Goal: Task Accomplishment & Management: Use online tool/utility

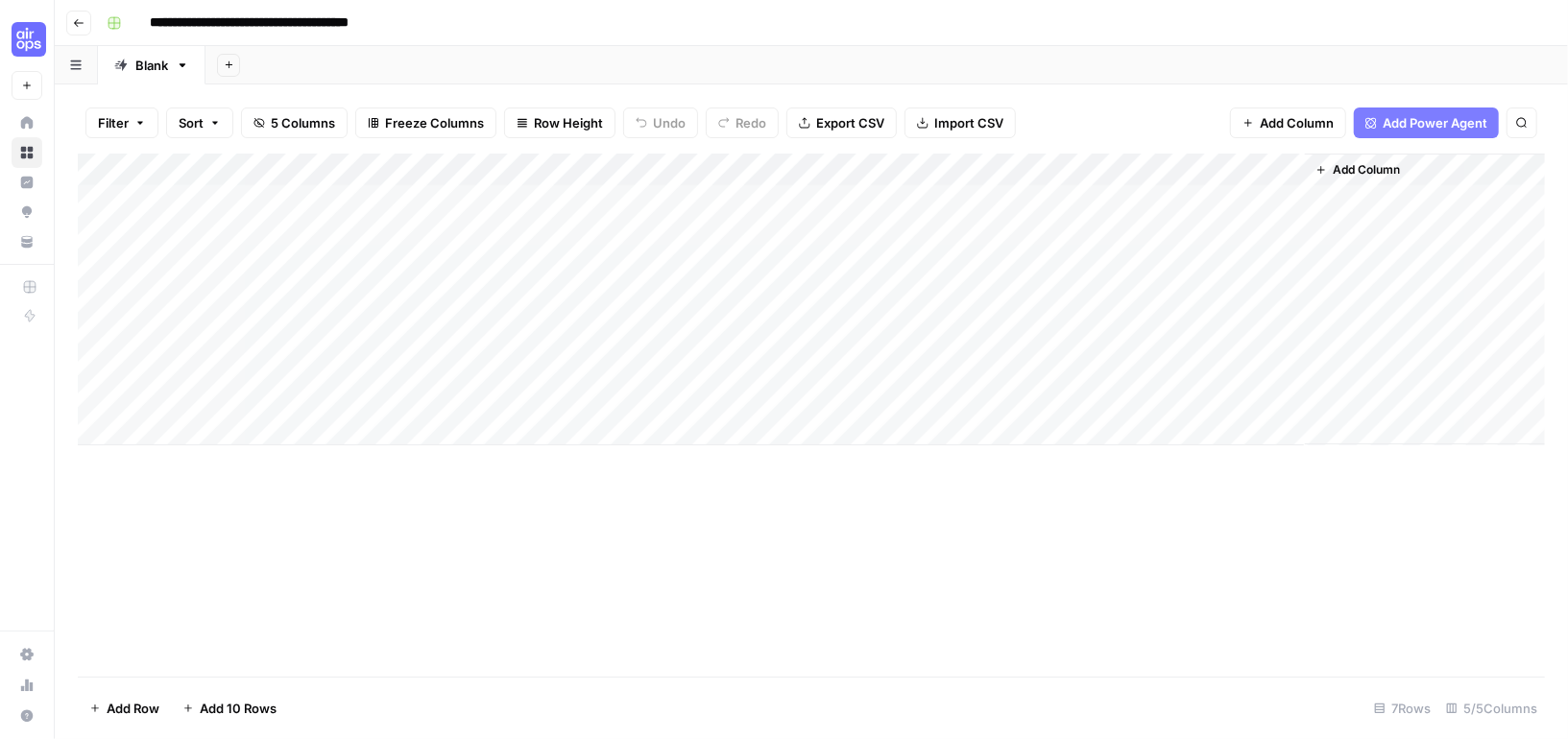
click at [1091, 162] on div "Add Column" at bounding box center [810, 300] width 1467 height 292
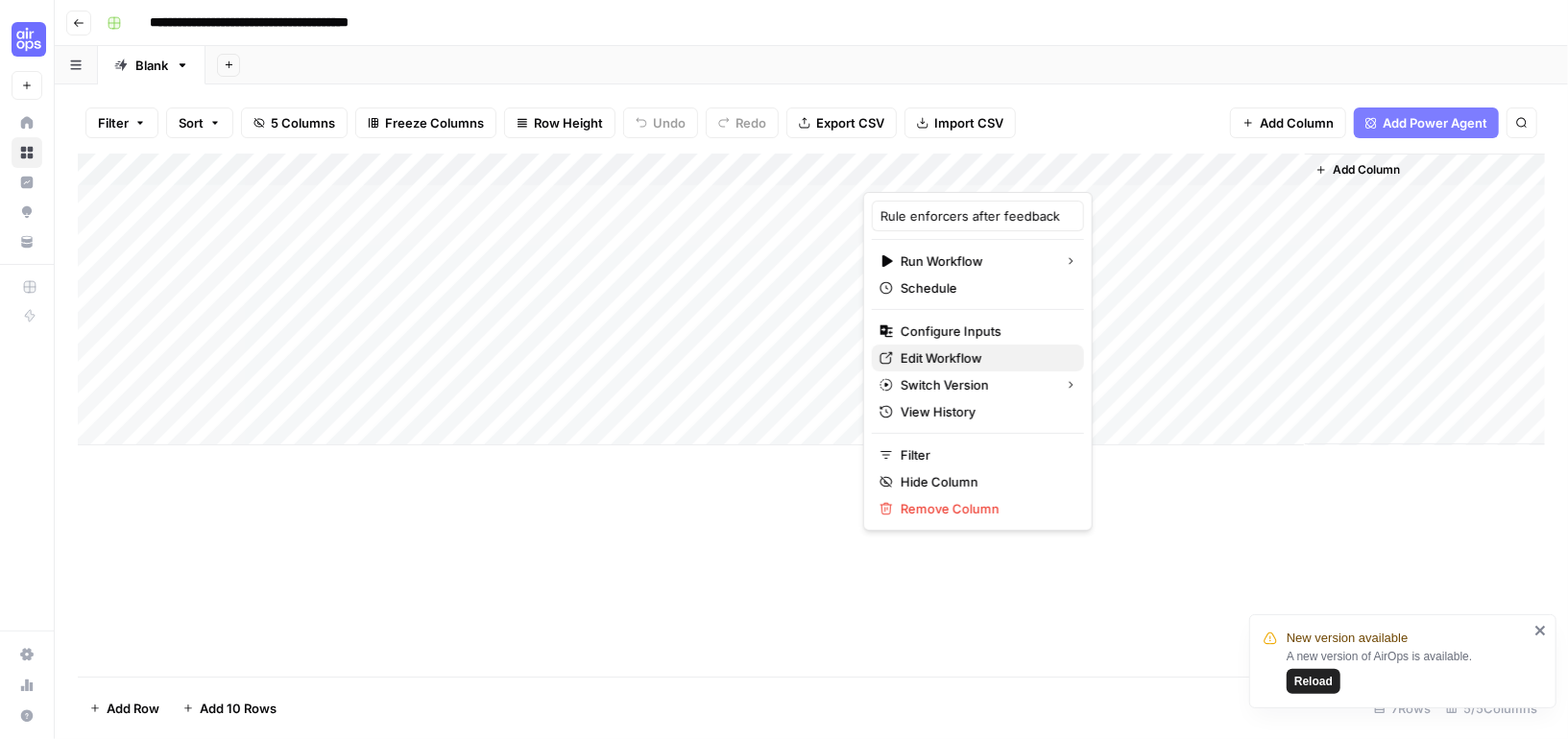
click at [920, 354] on span "Edit Workflow" at bounding box center [984, 358] width 168 height 19
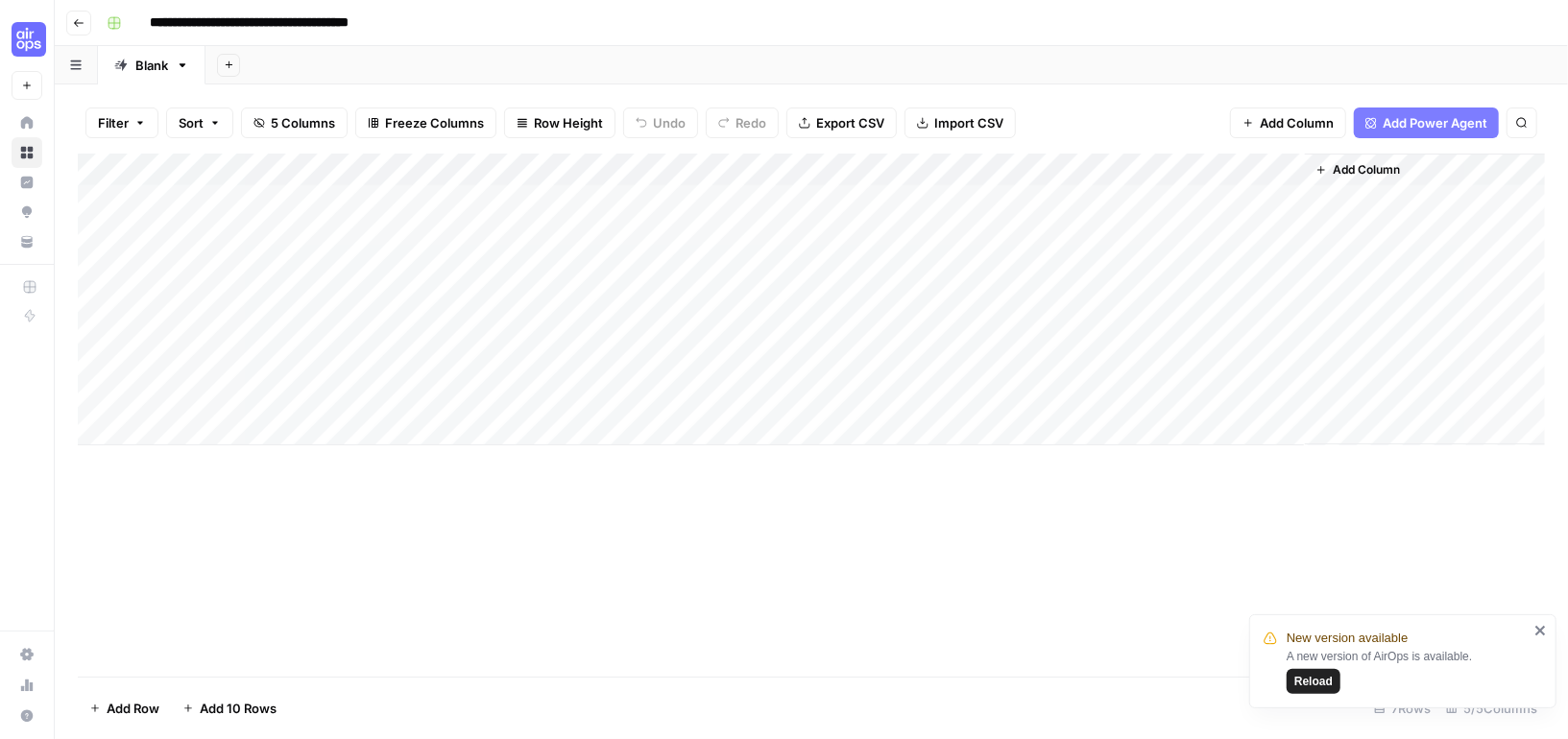
click at [1297, 681] on span "Reload" at bounding box center [1313, 681] width 39 height 17
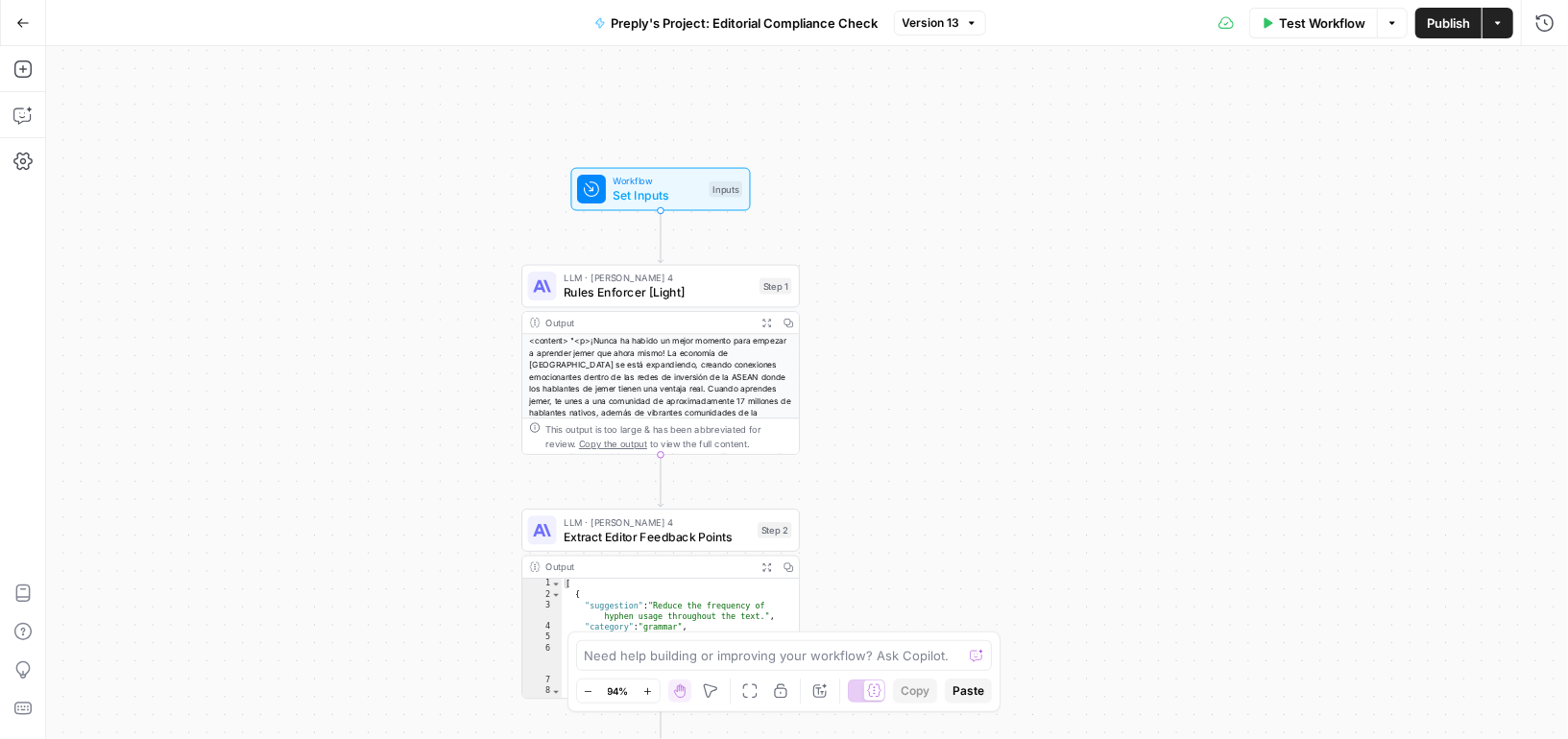
click at [671, 204] on span "Set Inputs" at bounding box center [658, 196] width 89 height 18
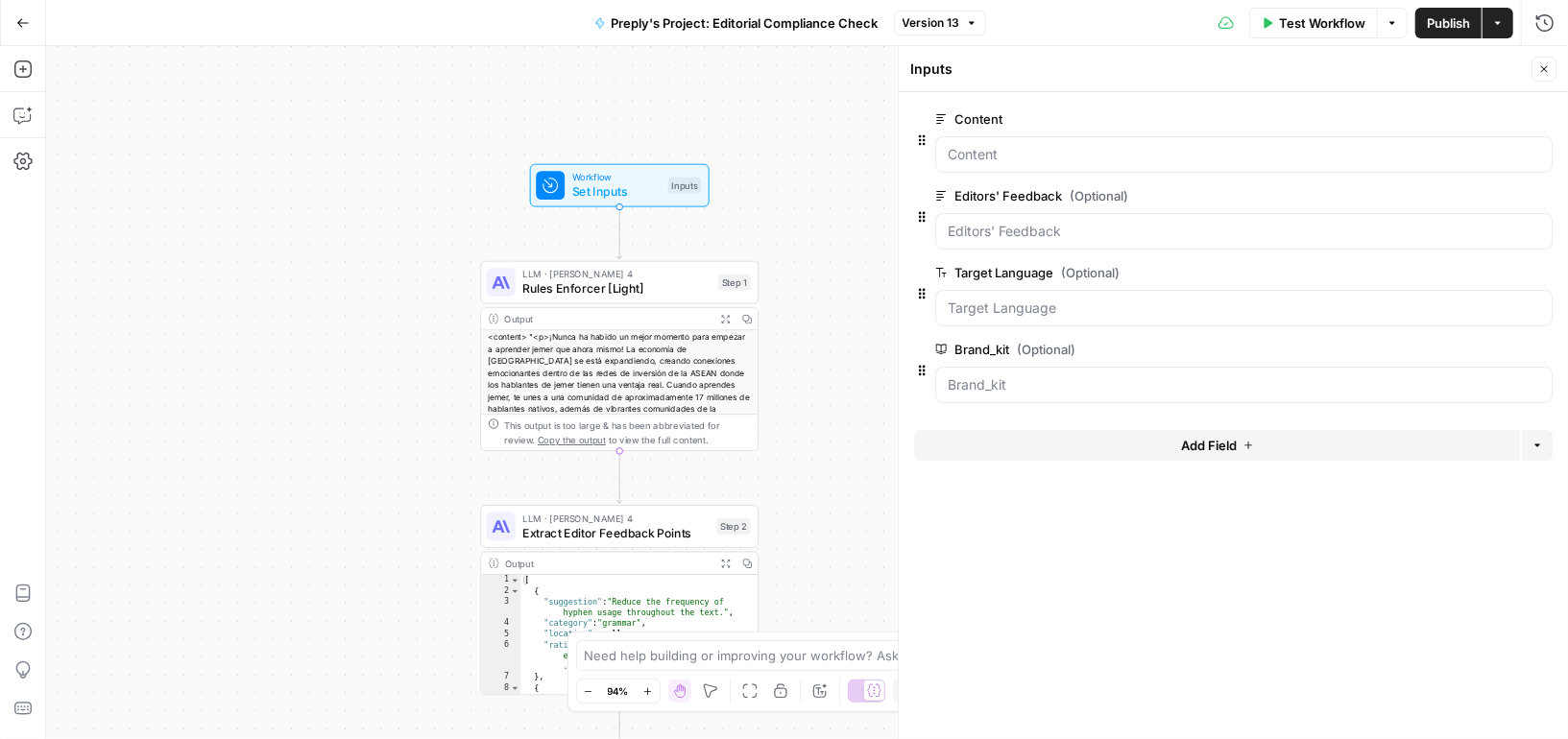
click at [680, 285] on span "Rules Enforcer [Light]" at bounding box center [617, 288] width 189 height 18
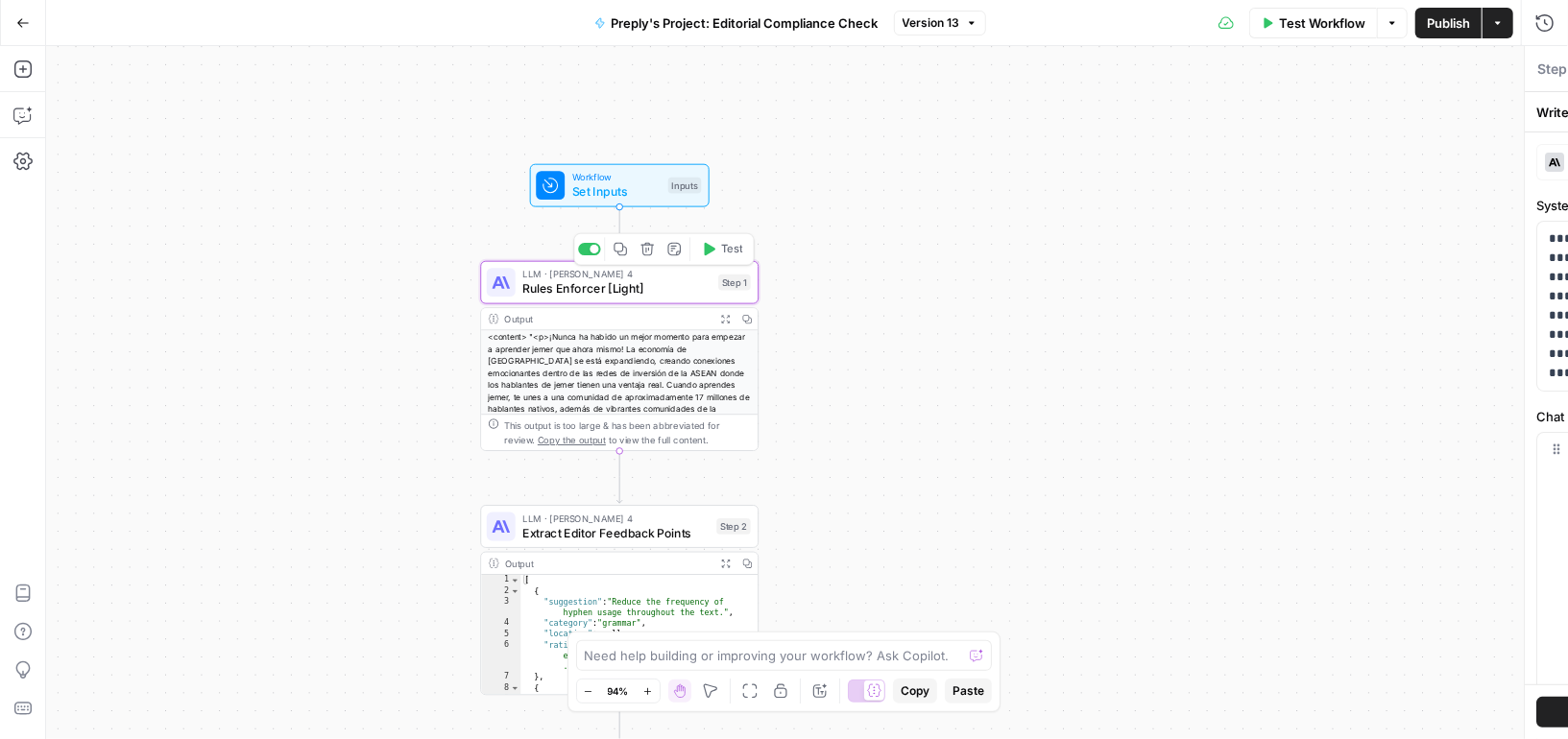
type textarea "Rules Enforcer [Light]"
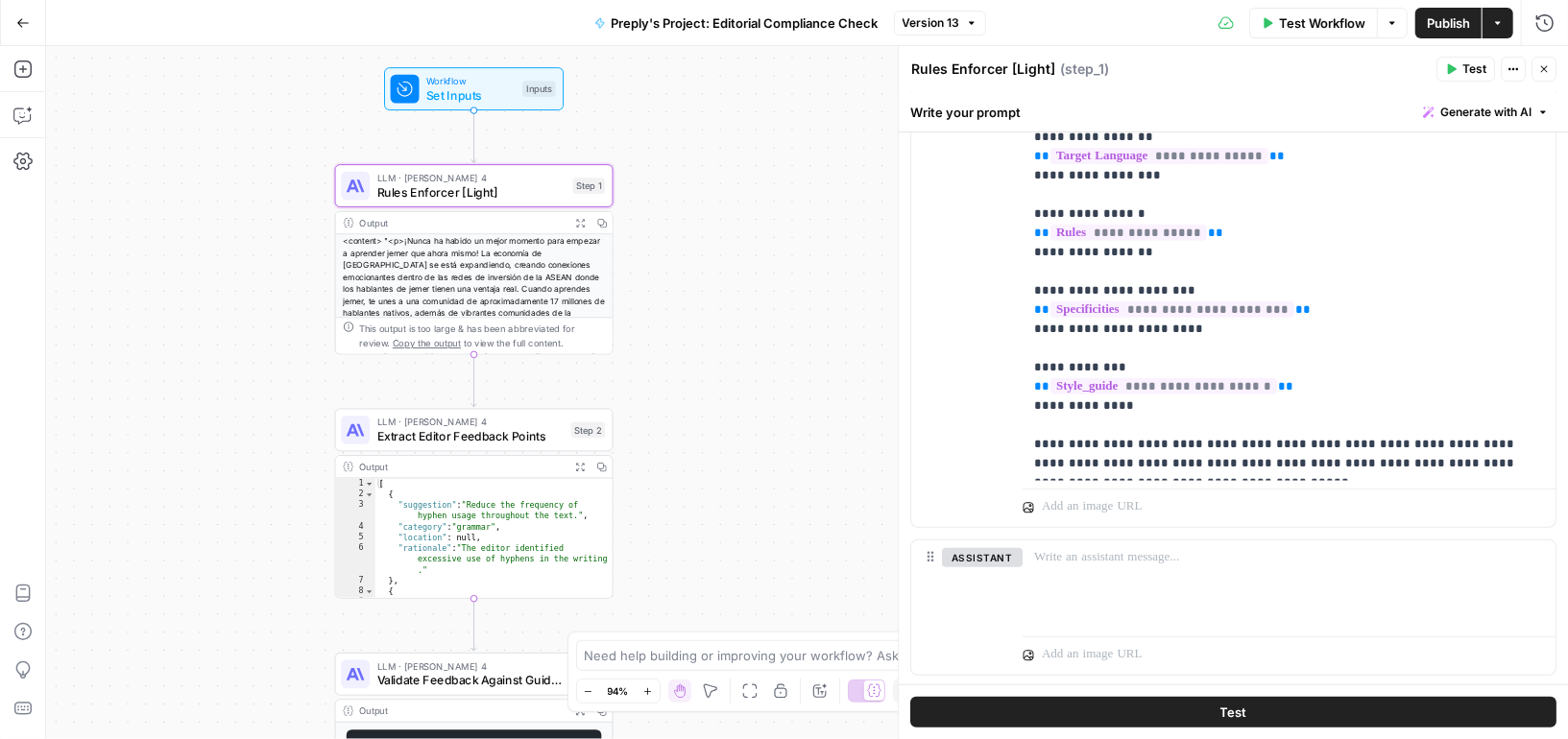
scroll to position [489, 0]
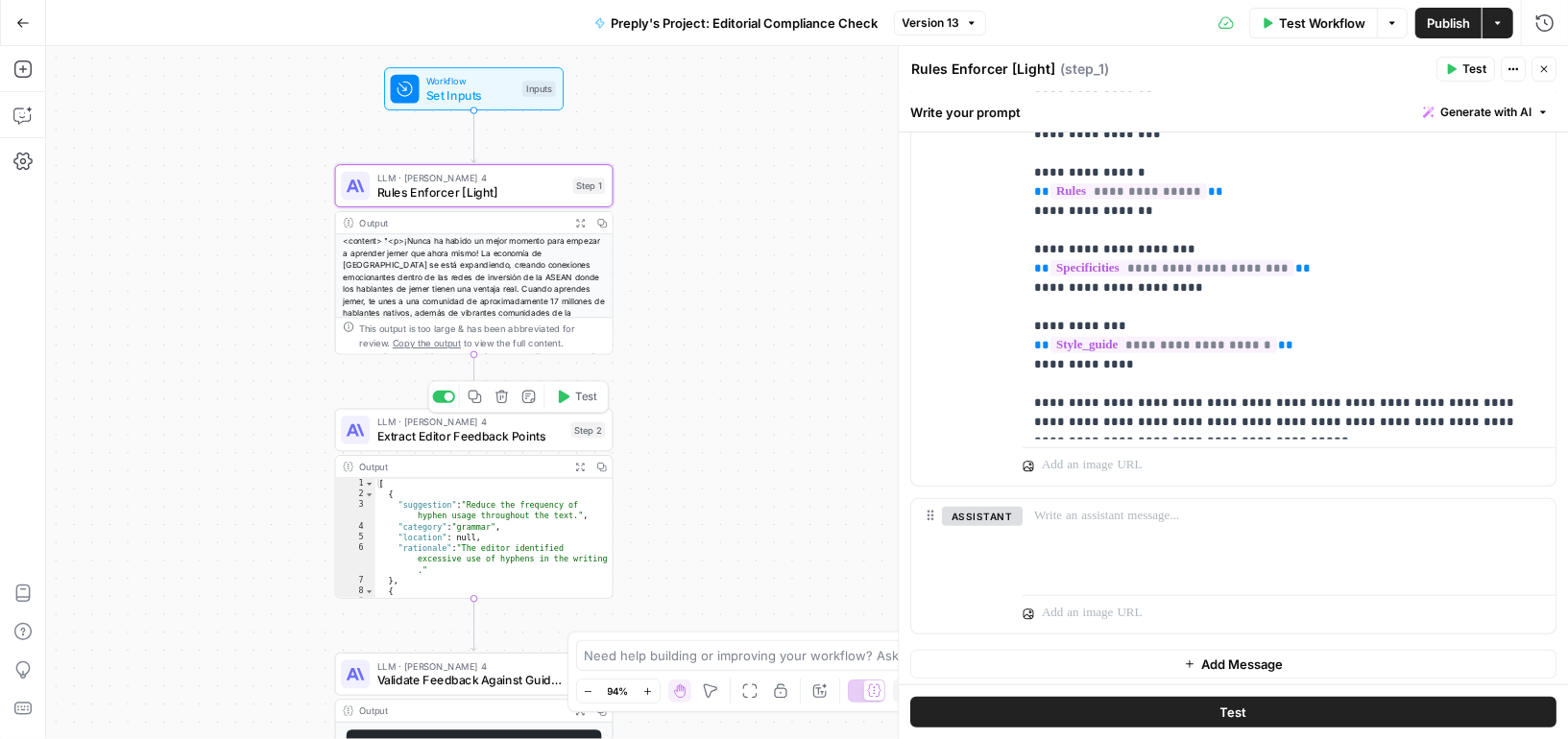
click at [524, 436] on span "Extract Editor Feedback Points" at bounding box center [471, 436] width 188 height 18
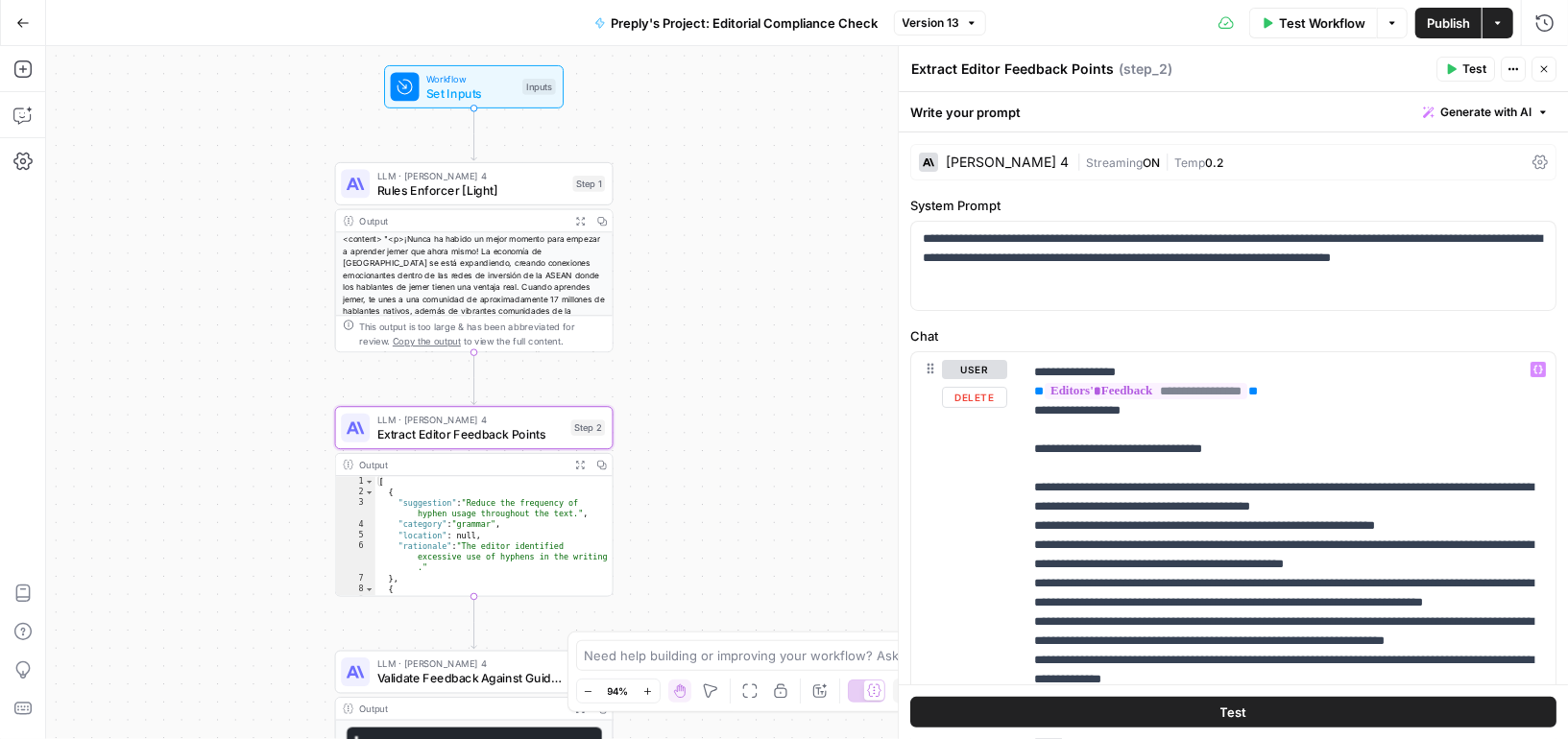
scroll to position [76, 0]
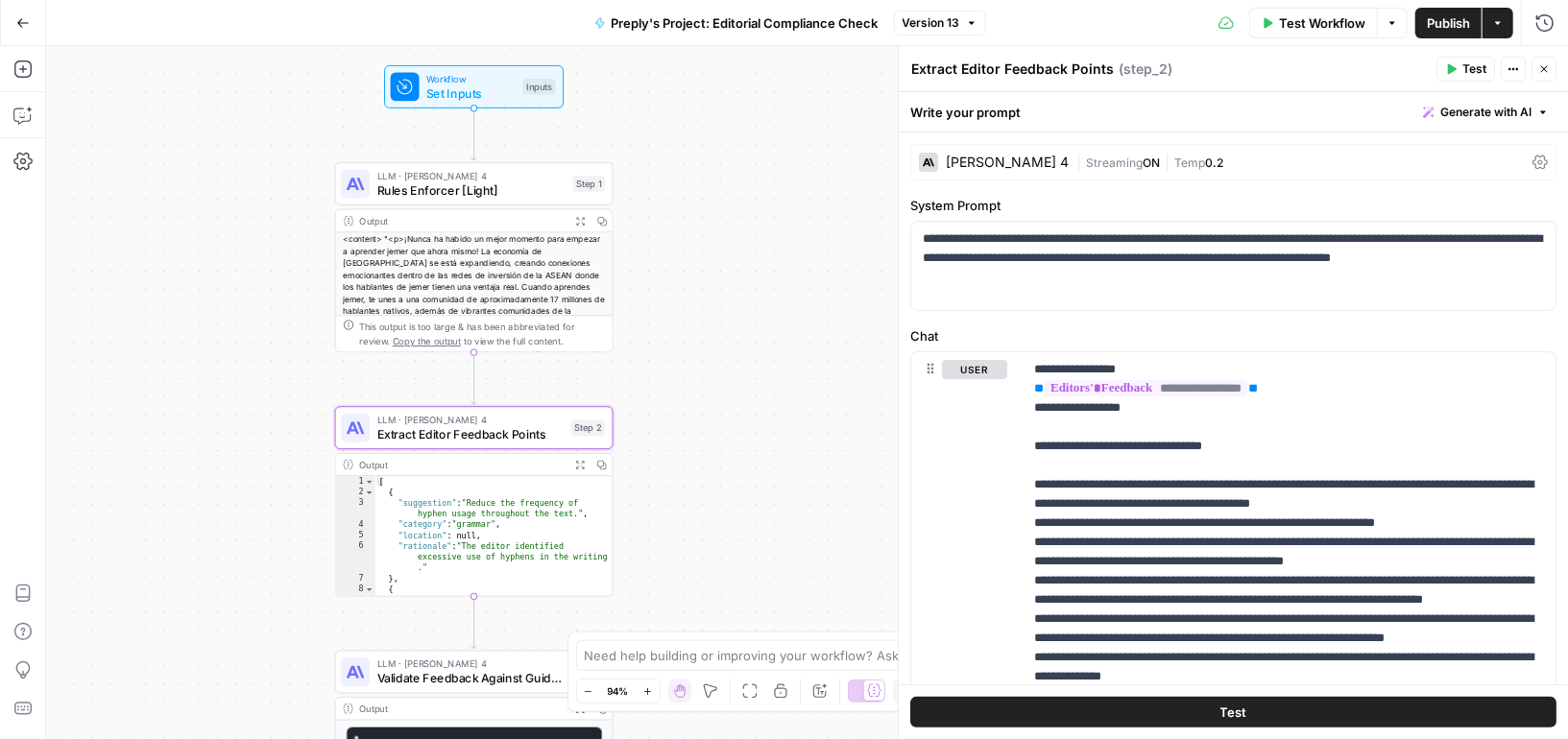
click at [582, 460] on icon "button" at bounding box center [580, 465] width 10 height 10
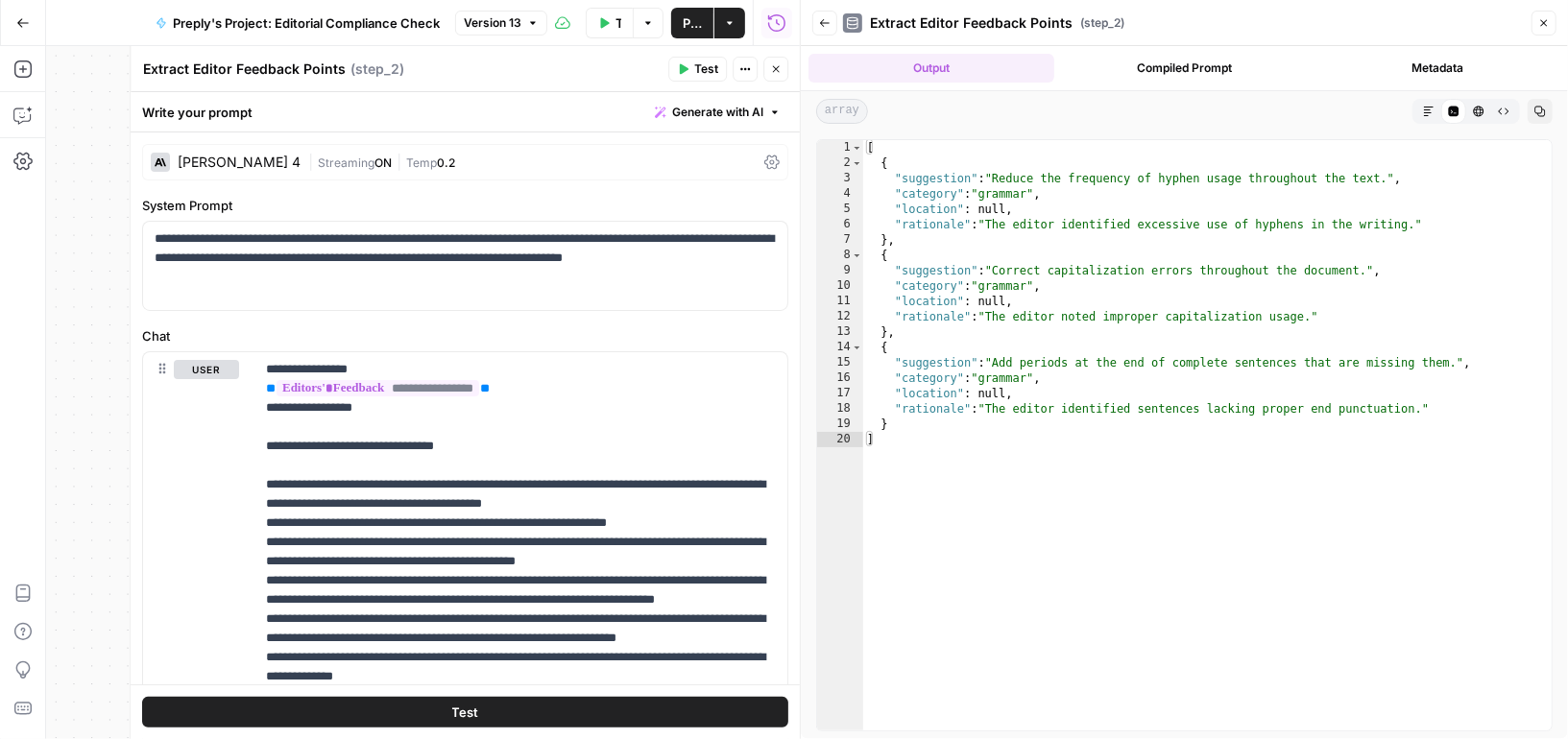
click at [1545, 26] on icon "button" at bounding box center [1544, 23] width 12 height 12
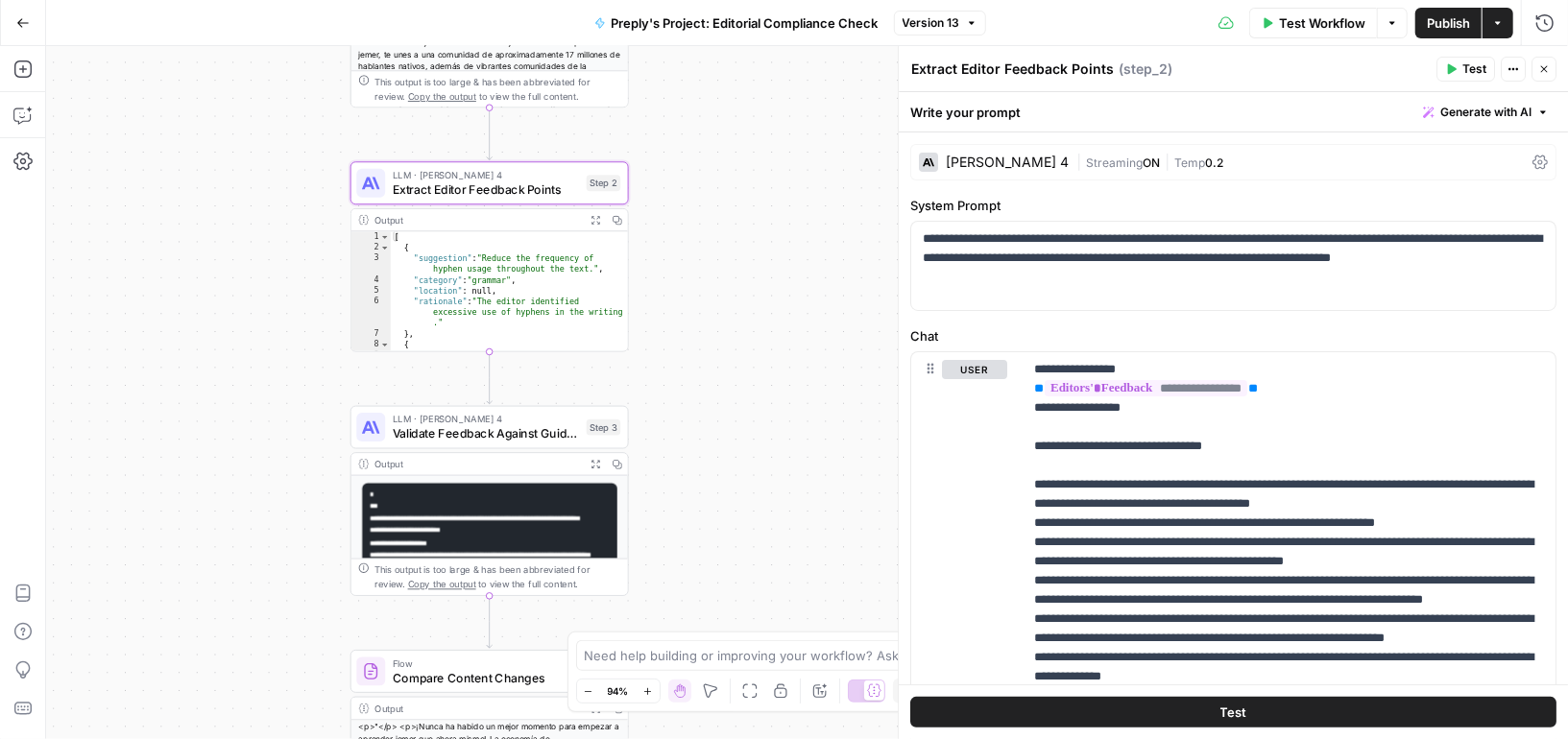
click at [520, 432] on span "Validate Feedback Against Guidelines" at bounding box center [486, 433] width 188 height 18
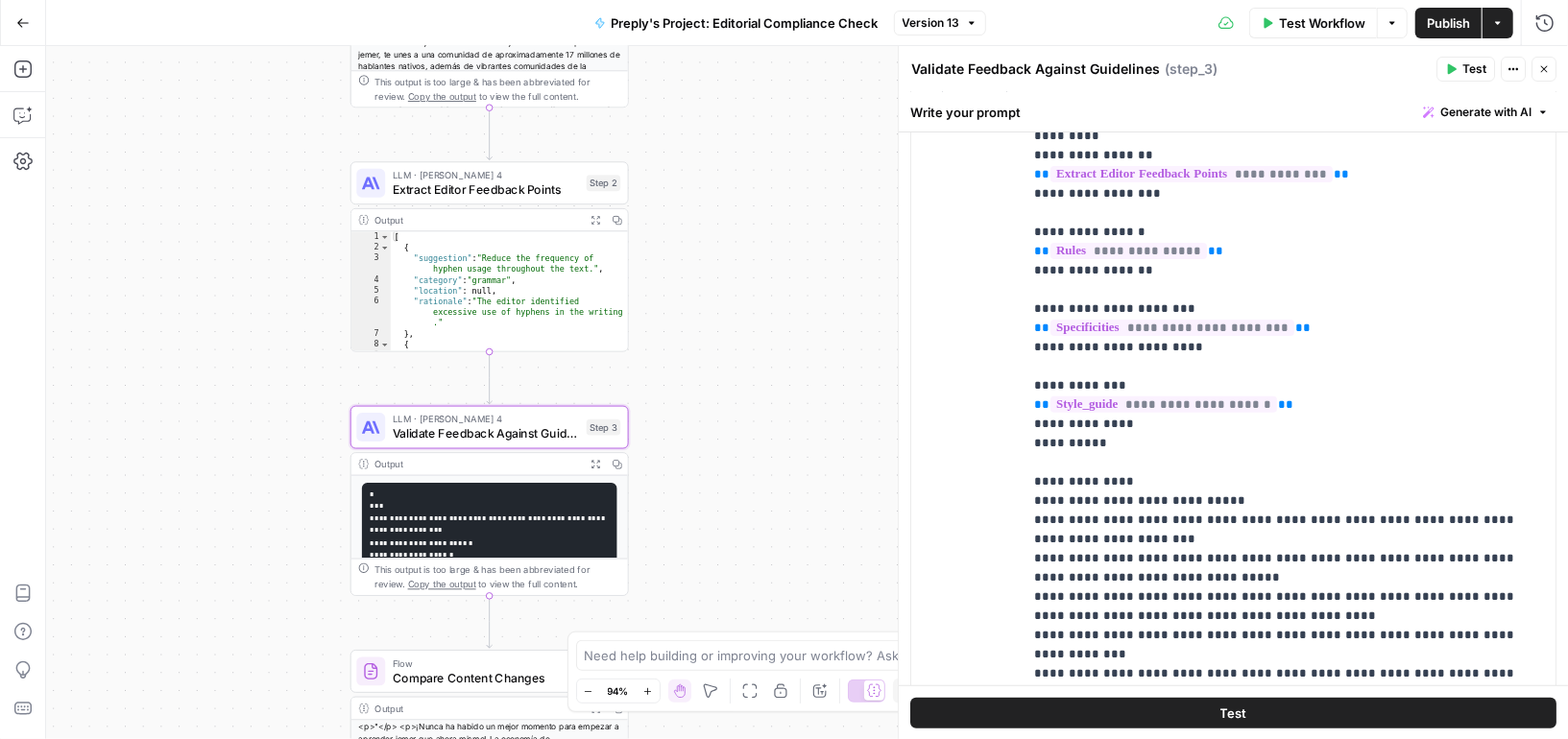
scroll to position [315, 0]
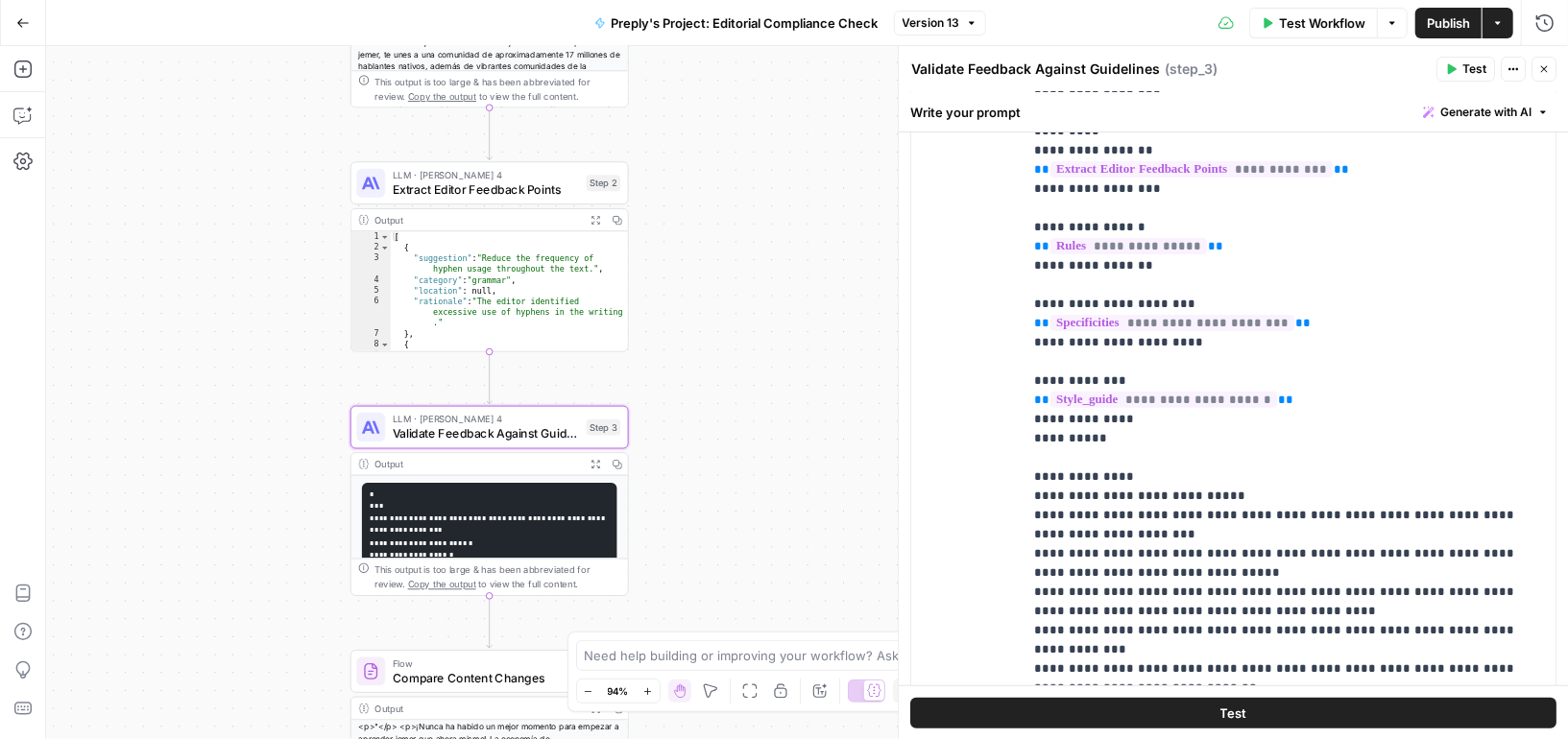
click at [594, 459] on icon "button" at bounding box center [596, 464] width 10 height 10
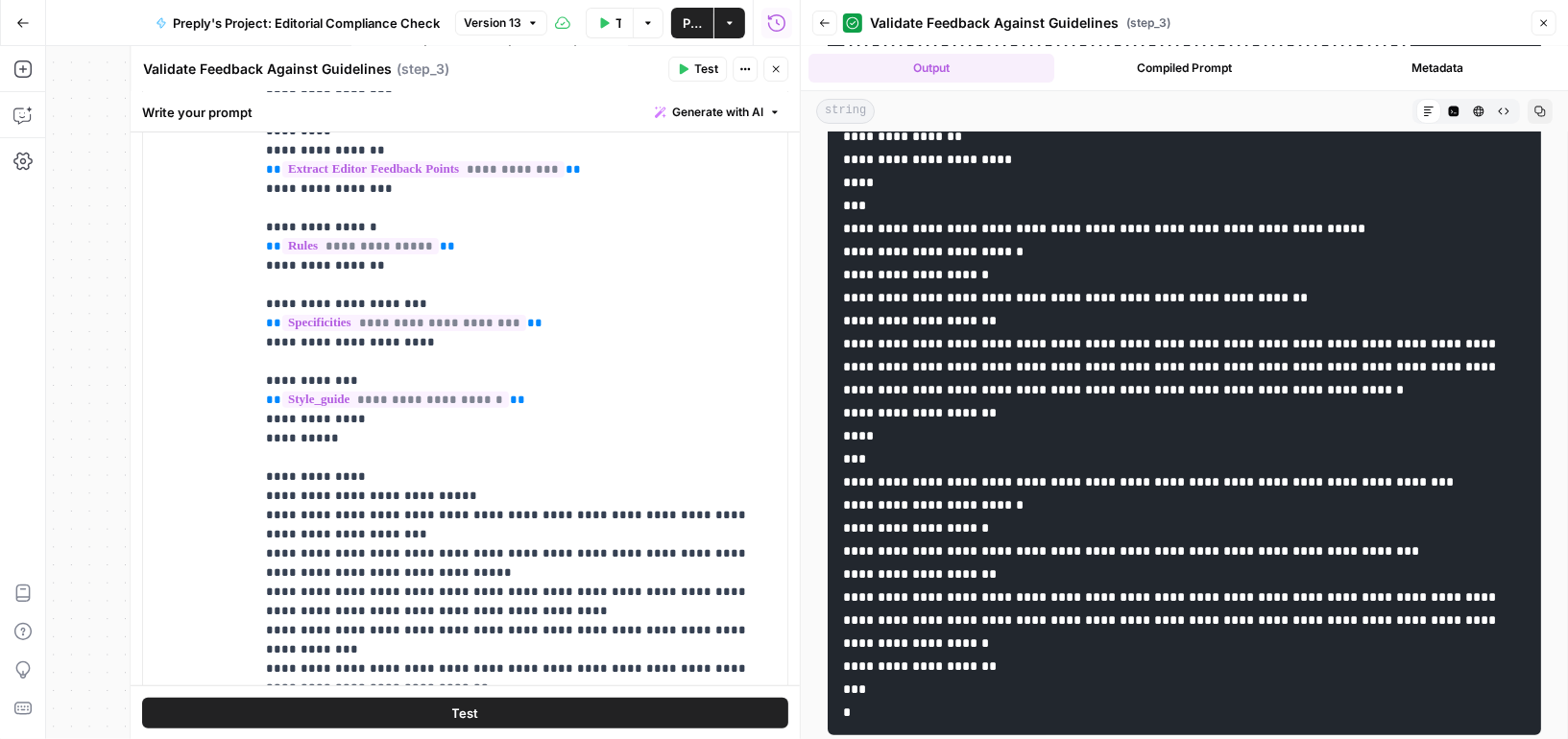
scroll to position [321, 0]
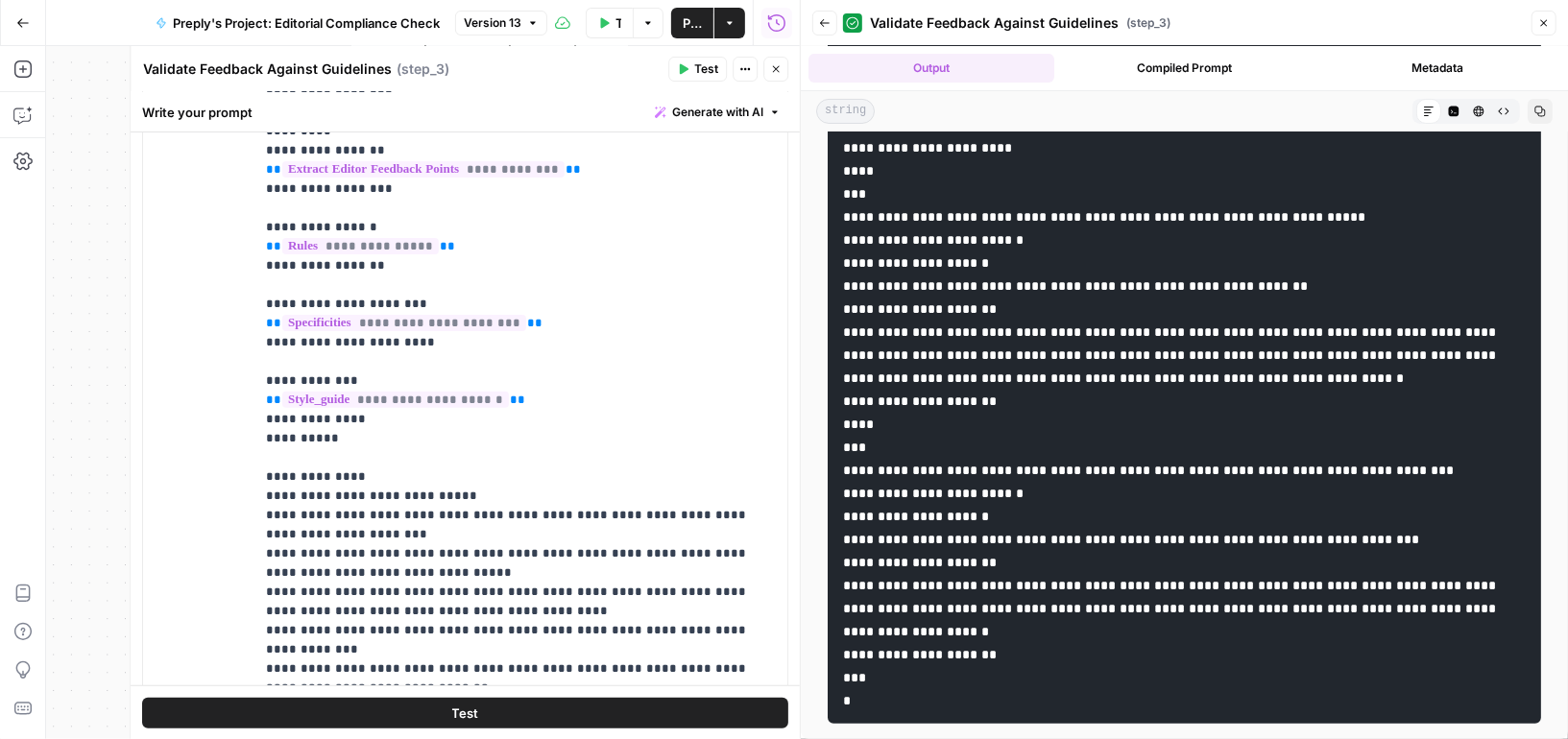
drag, startPoint x: 1040, startPoint y: 567, endPoint x: 1212, endPoint y: 603, distance: 175.7
click at [1212, 603] on code at bounding box center [1171, 309] width 656 height 797
click at [1546, 20] on icon "button" at bounding box center [1544, 23] width 7 height 7
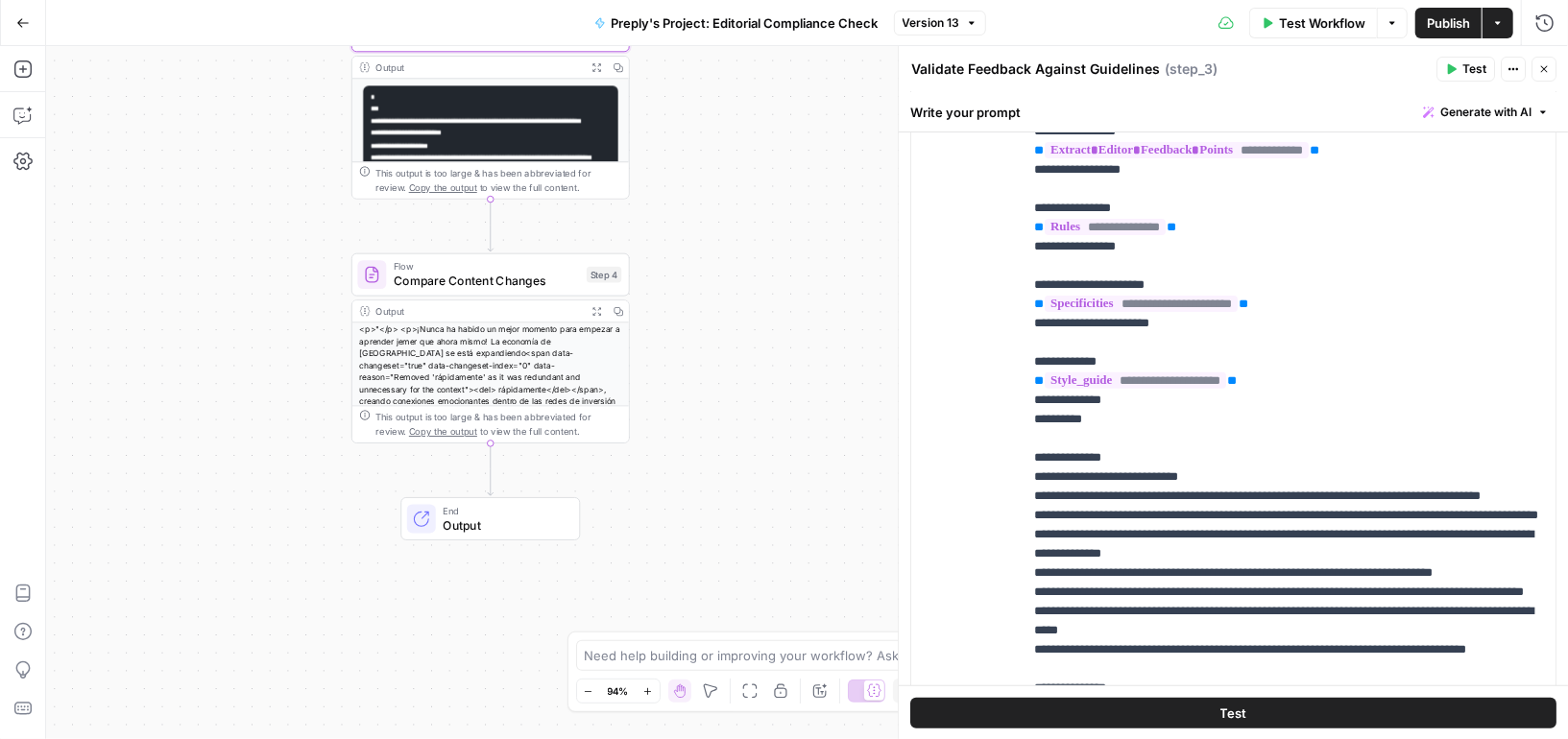
click at [551, 283] on span "Compare Content Changes" at bounding box center [487, 281] width 187 height 18
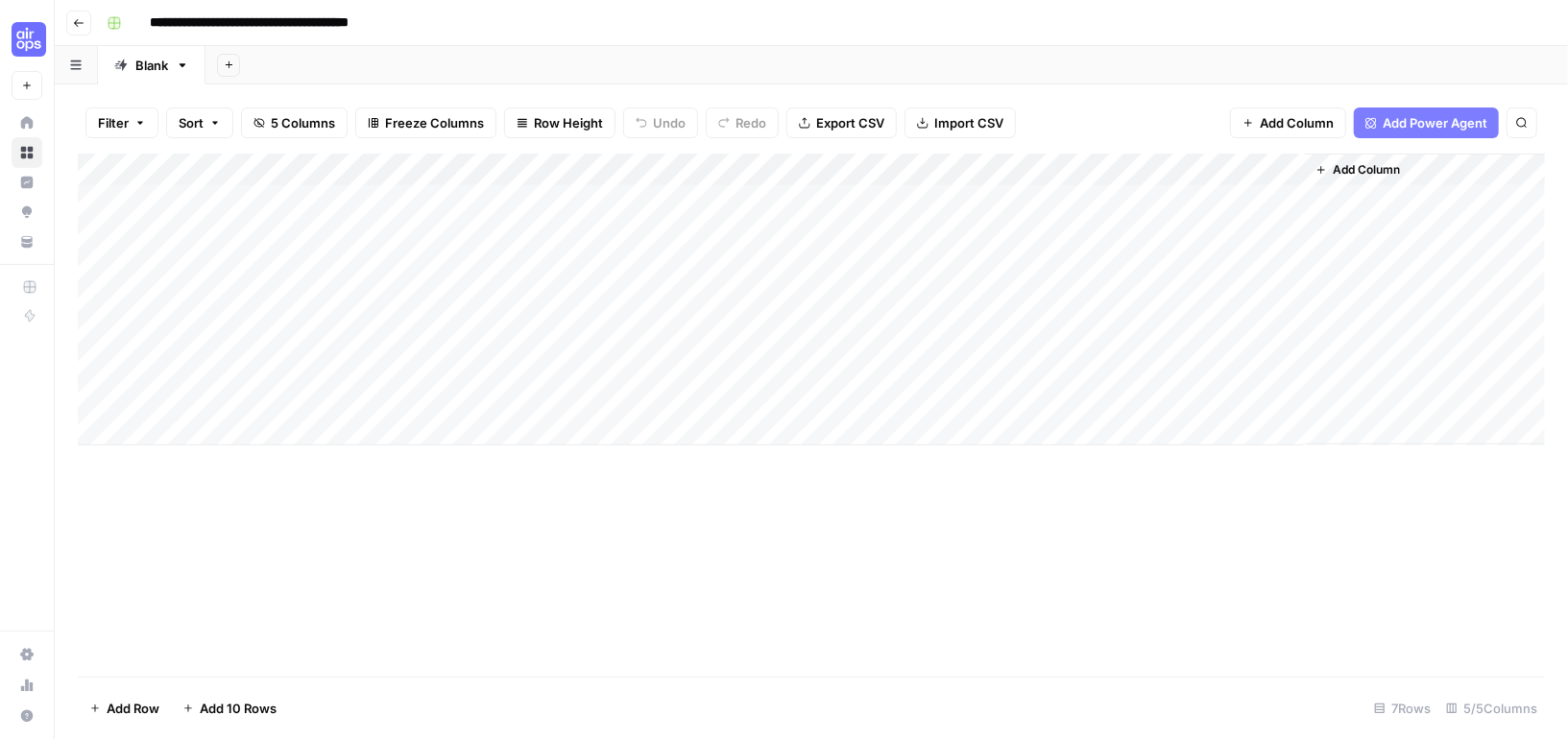
click at [255, 197] on div "Add Column" at bounding box center [810, 300] width 1467 height 292
click at [255, 197] on body "**********" at bounding box center [784, 370] width 1568 height 739
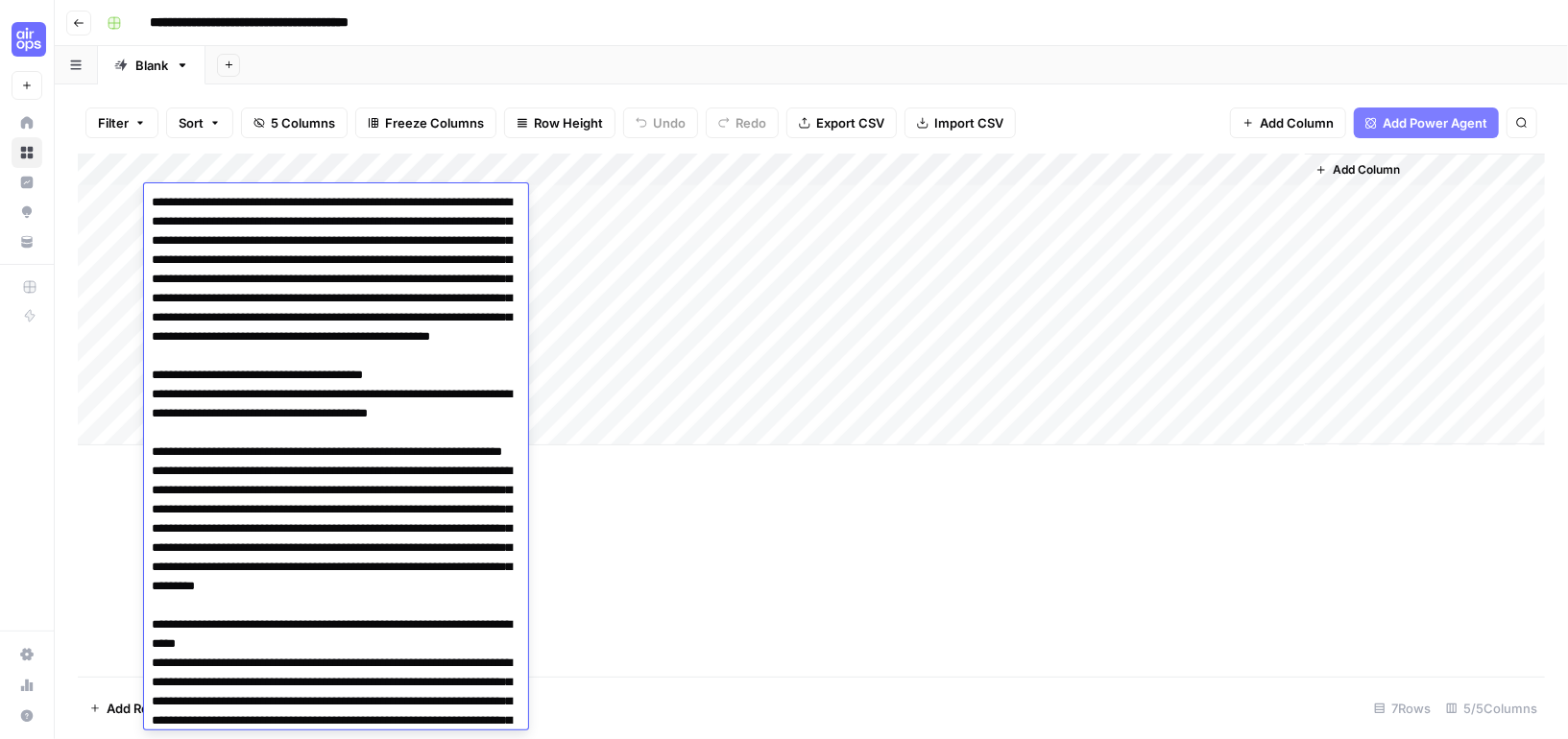
scroll to position [7342, 0]
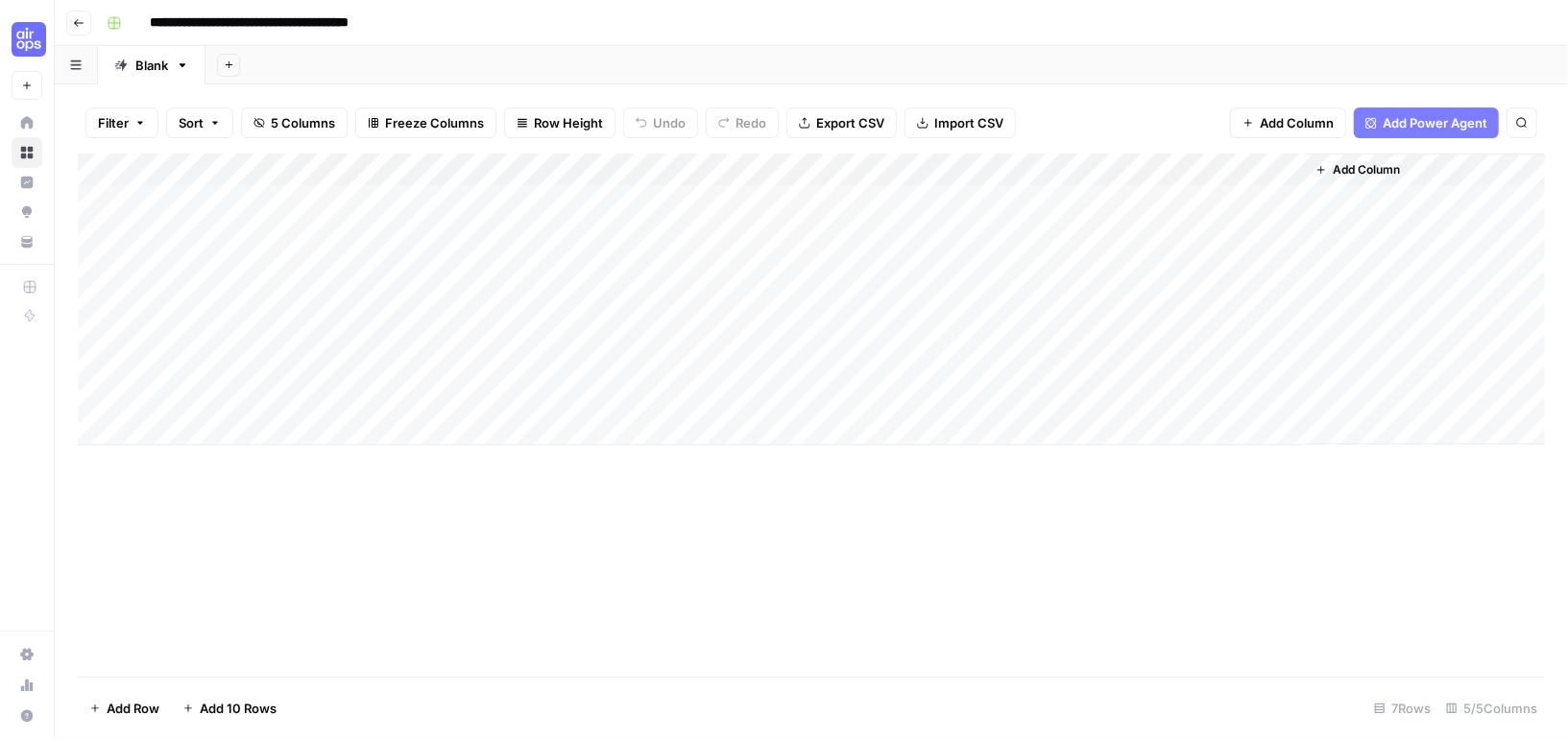
click at [666, 305] on div "Add Column" at bounding box center [810, 300] width 1467 height 292
click at [484, 197] on div "Add Column" at bounding box center [810, 300] width 1467 height 292
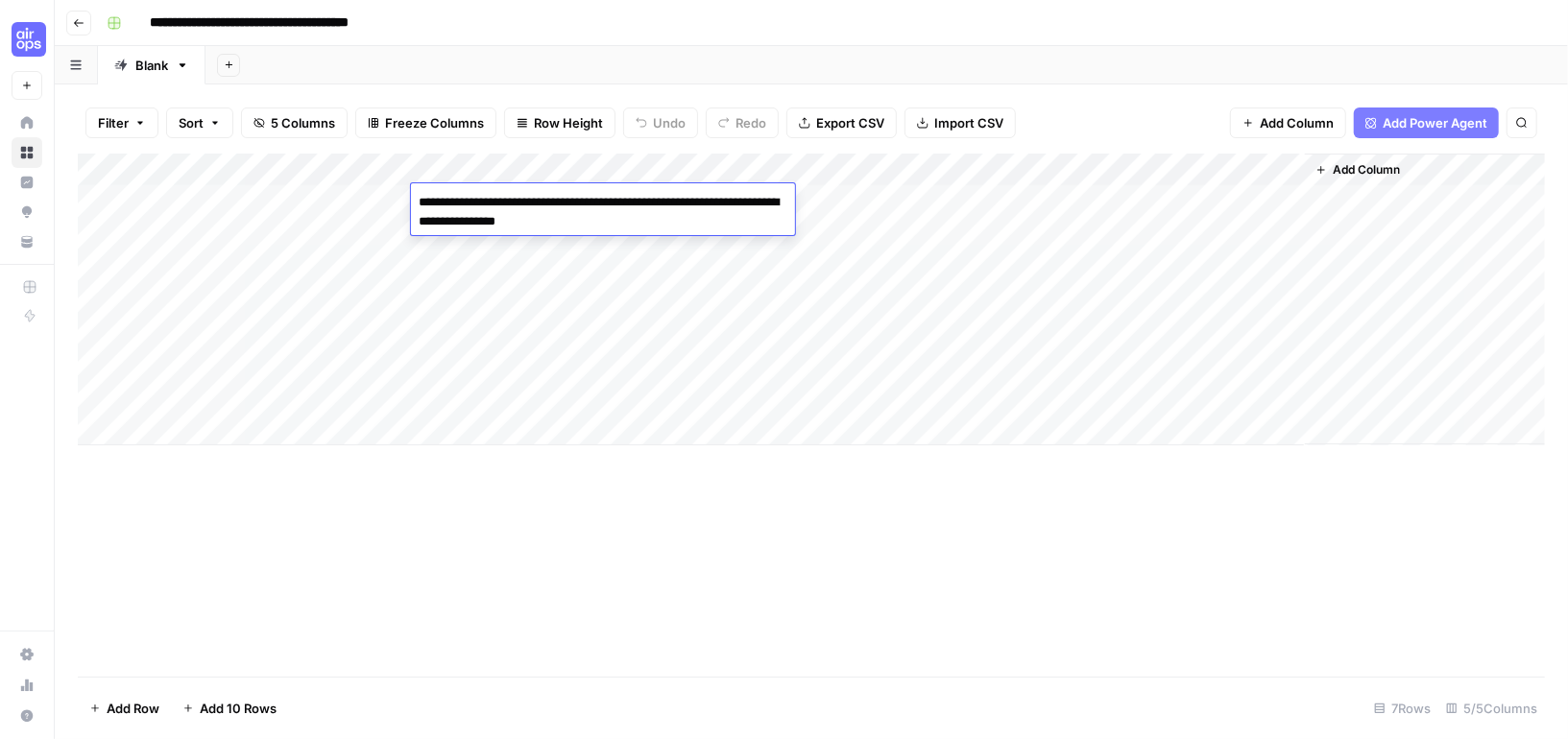
click at [464, 332] on div "Add Column" at bounding box center [810, 300] width 1467 height 292
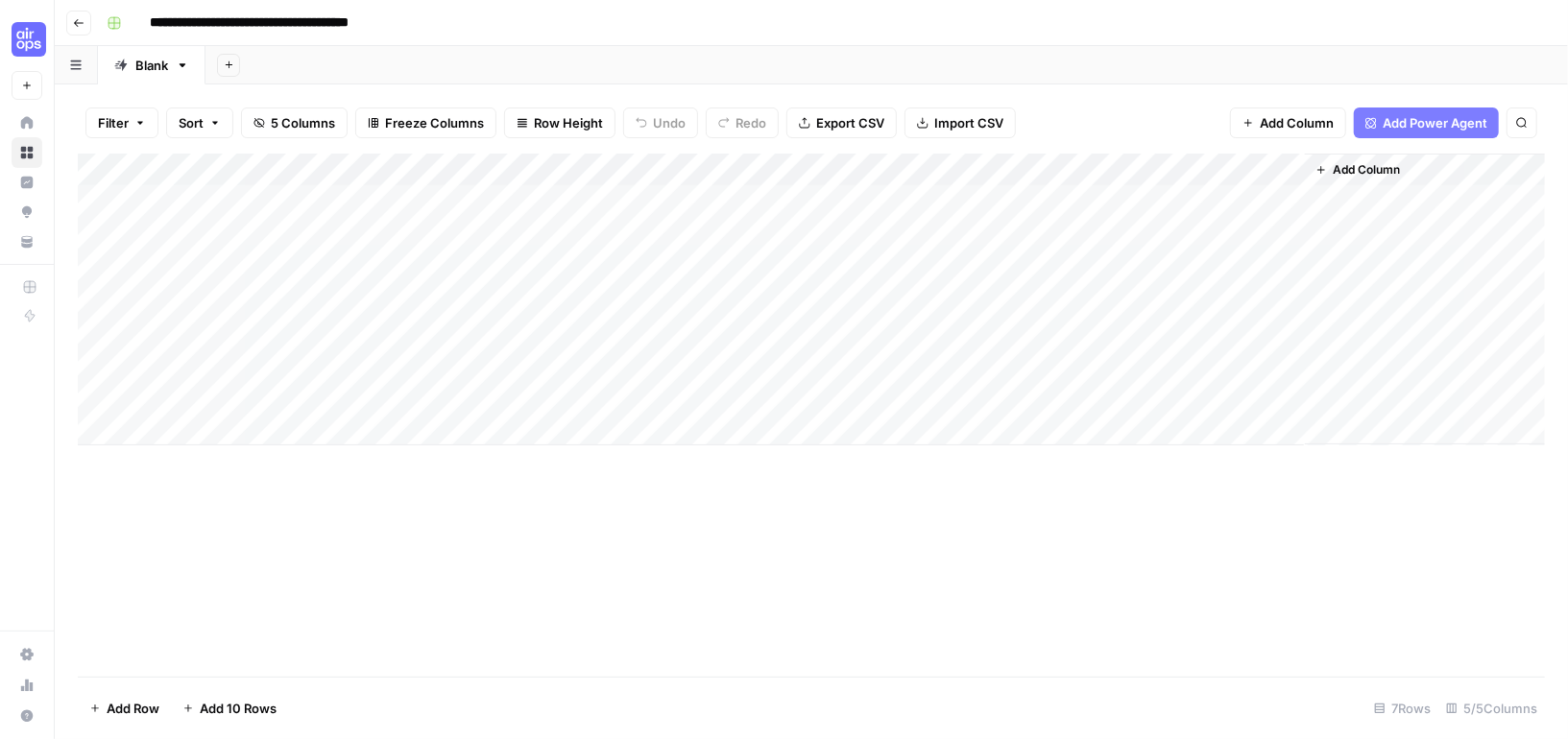
click at [485, 198] on div "Add Column" at bounding box center [810, 300] width 1467 height 292
click at [499, 304] on div "Add Column" at bounding box center [810, 300] width 1467 height 292
click at [1233, 196] on div "Add Column" at bounding box center [810, 300] width 1467 height 292
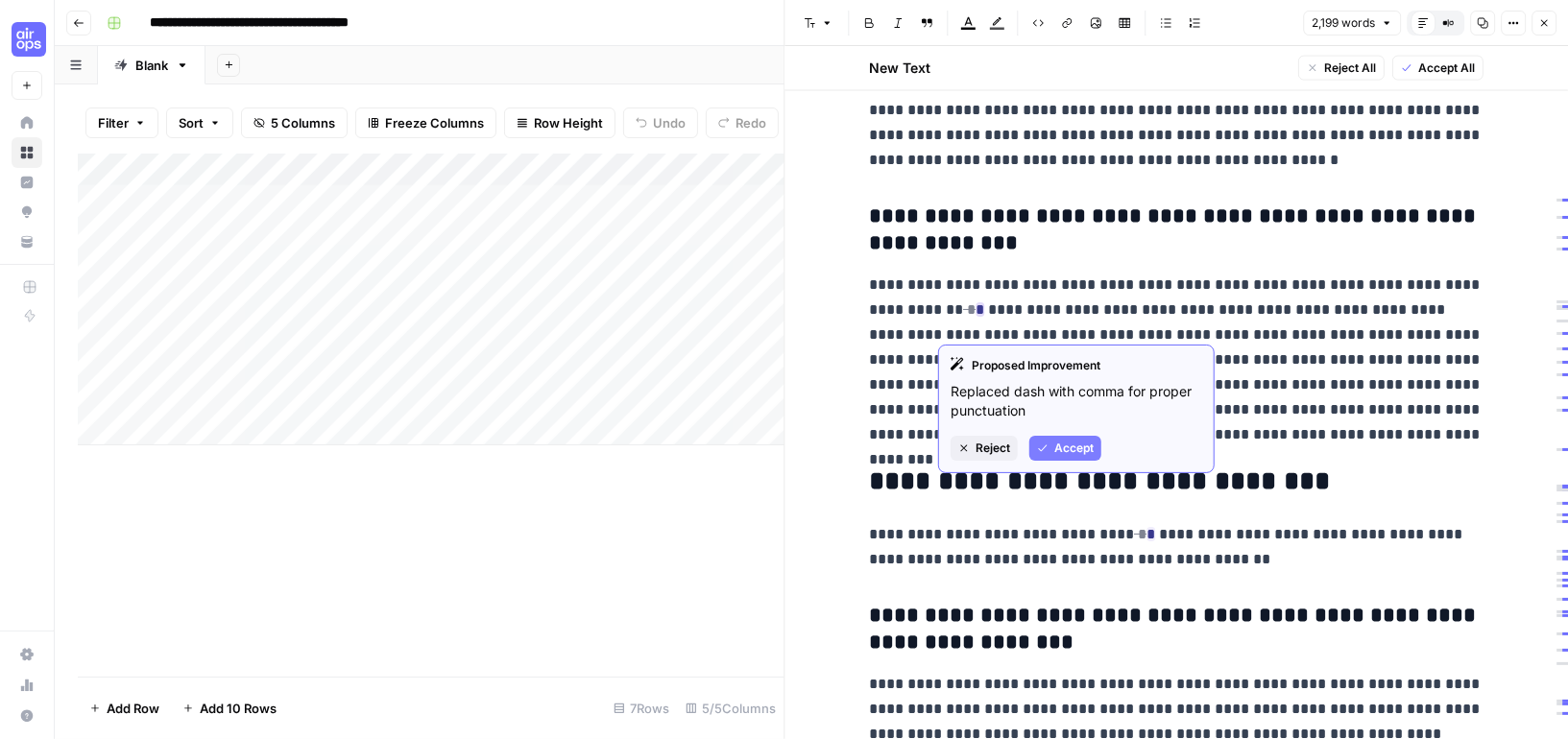
scroll to position [1764, 0]
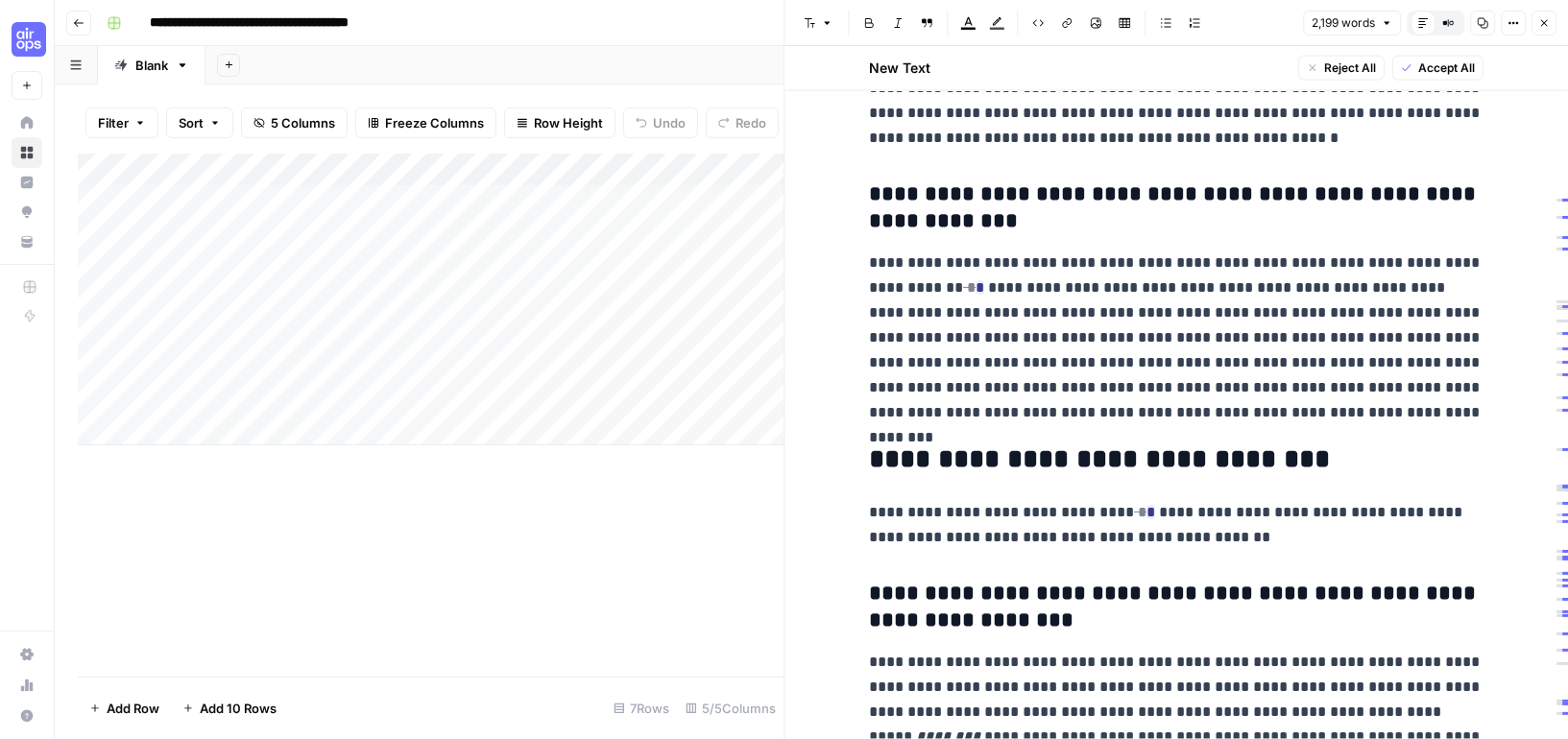
click at [1436, 71] on span "Accept All" at bounding box center [1446, 68] width 57 height 17
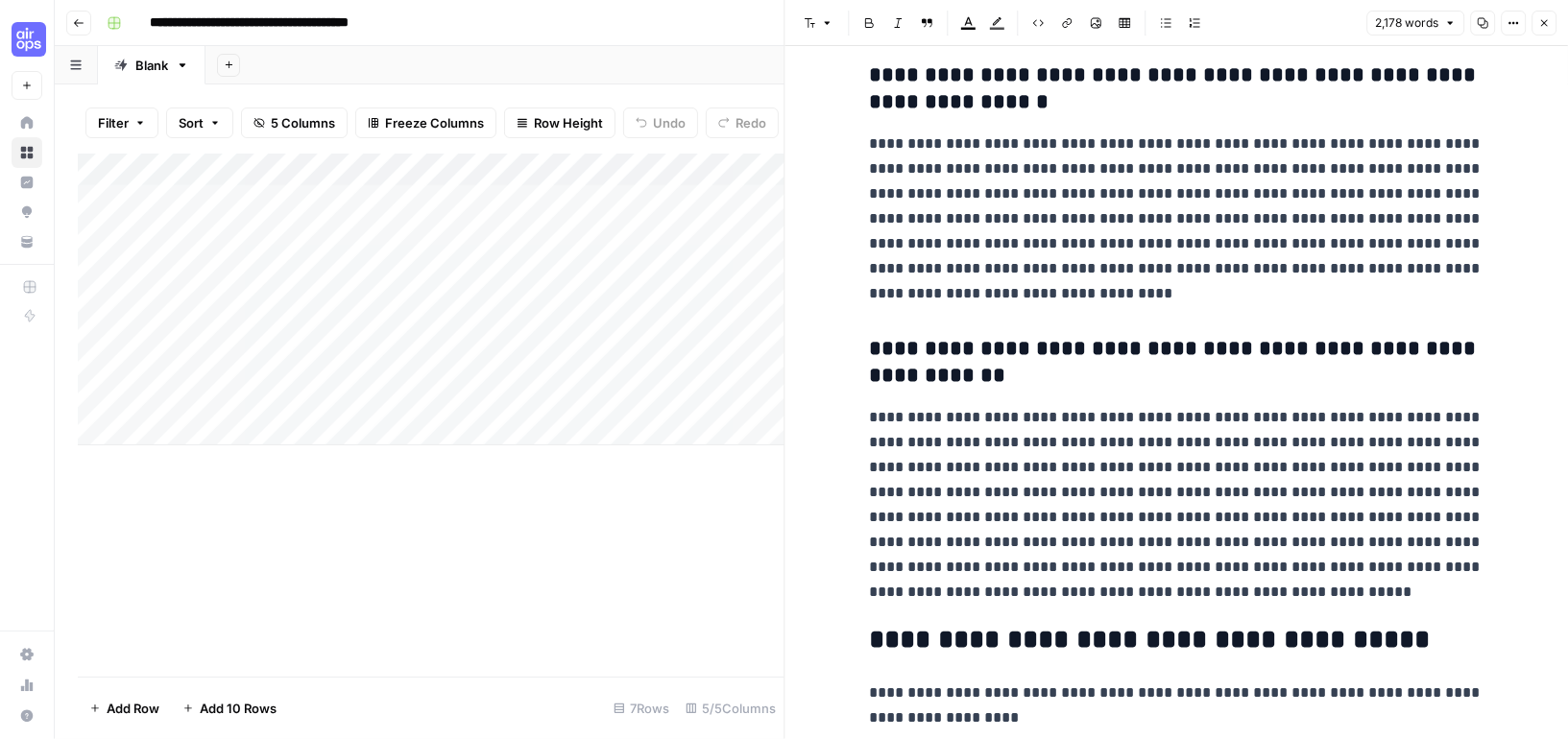
scroll to position [0, 0]
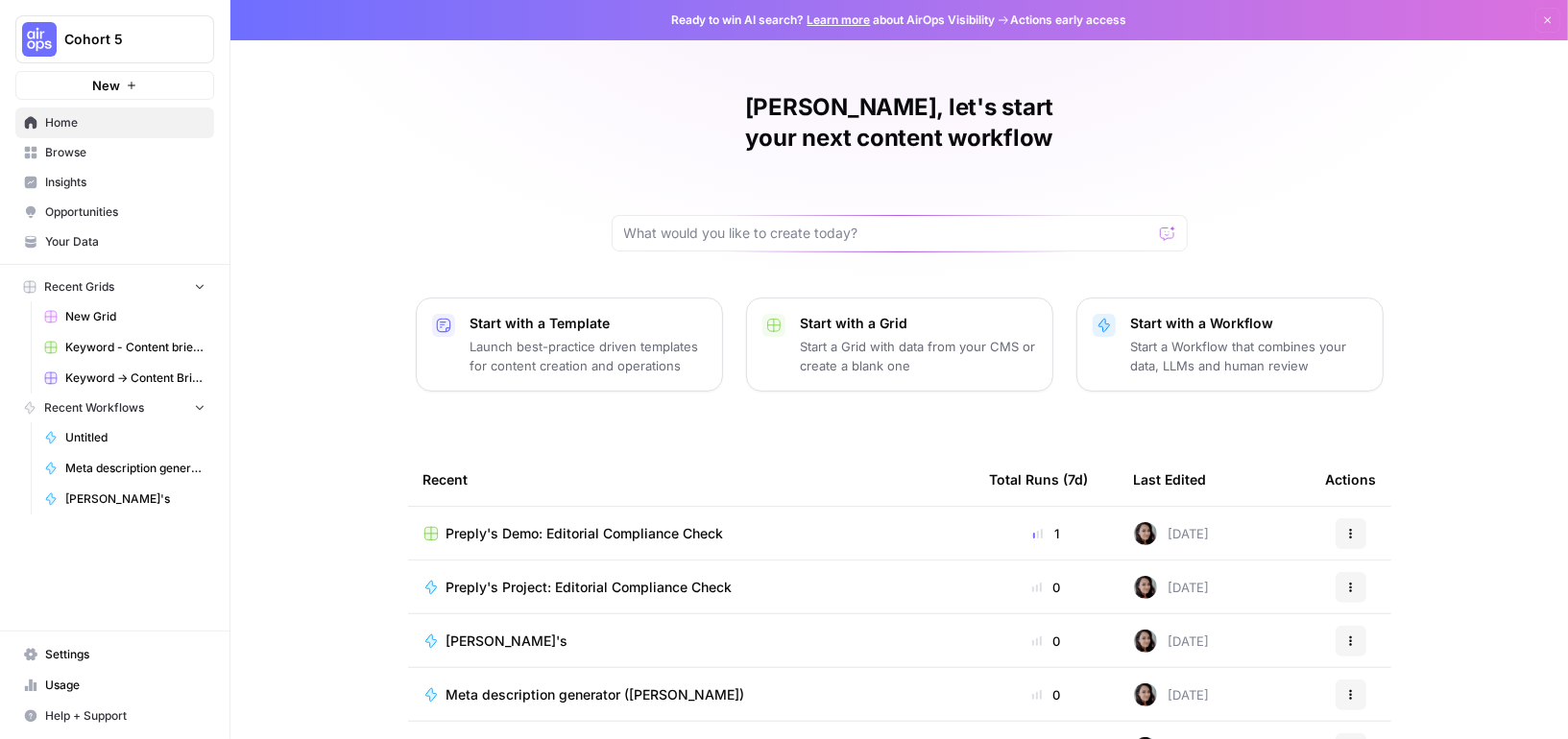
click at [118, 145] on span "Browse" at bounding box center [124, 152] width 160 height 17
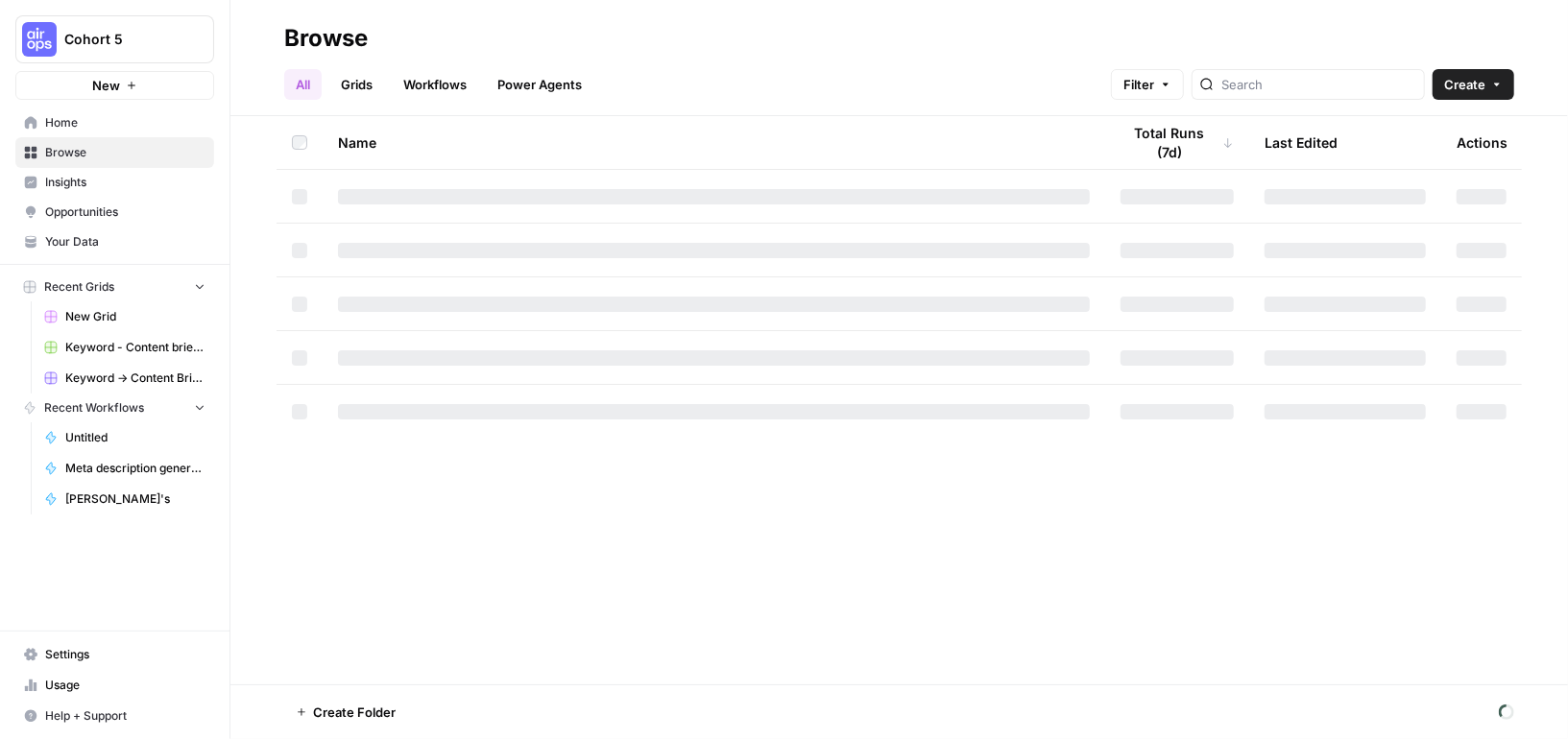
click at [104, 17] on button "Cohort 5" at bounding box center [114, 39] width 199 height 48
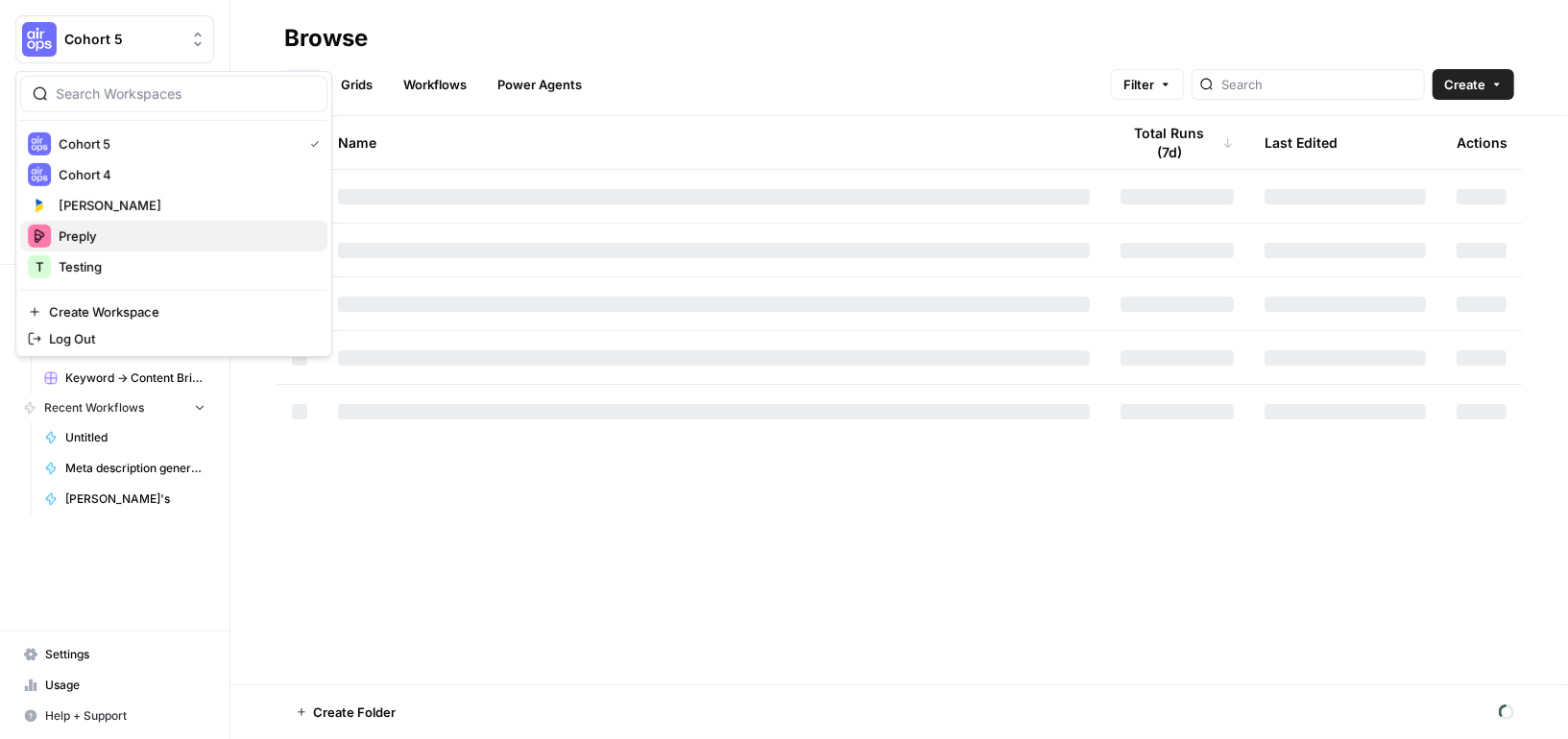
click at [82, 233] on span "Preply" at bounding box center [185, 235] width 253 height 19
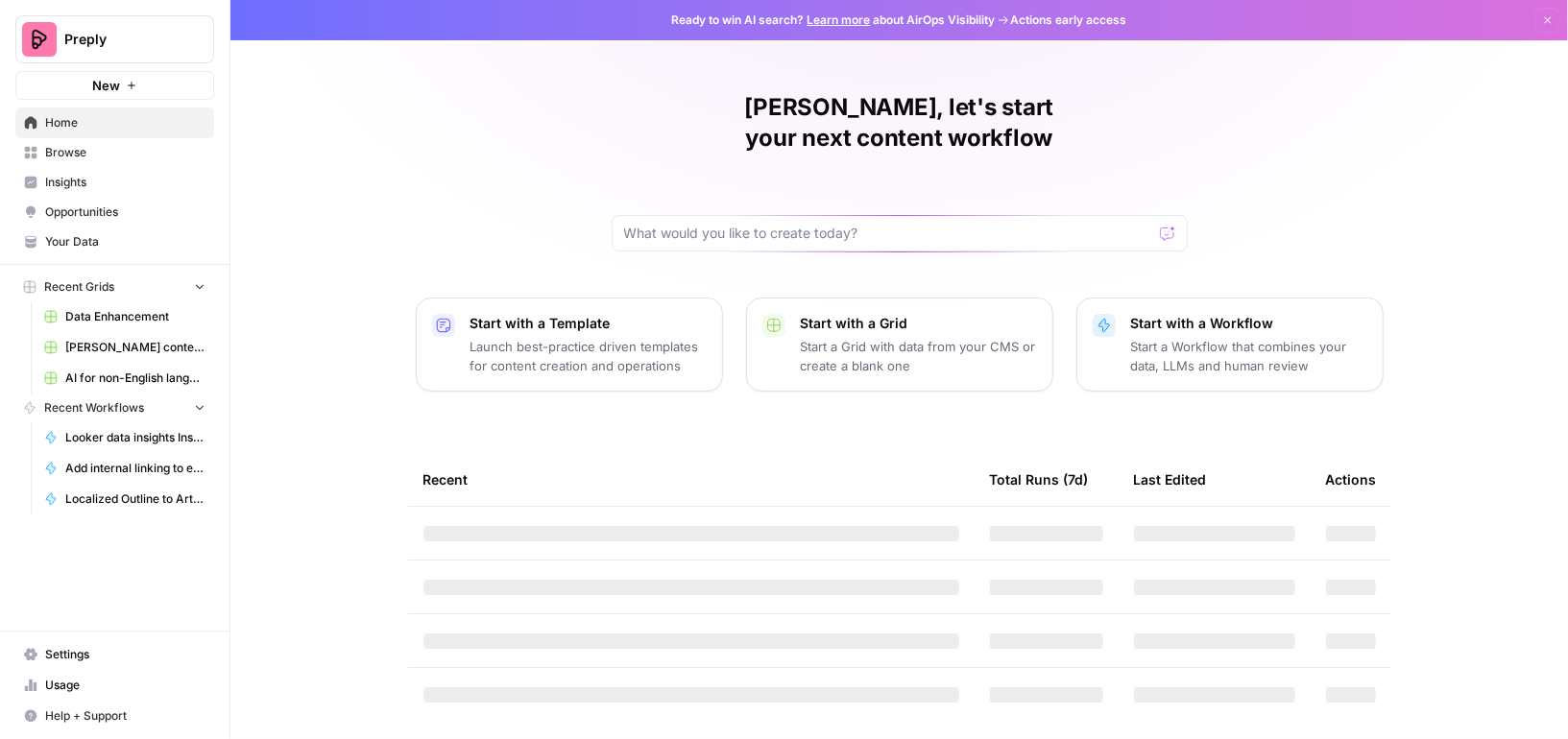
click at [141, 374] on span "AI for non-English languages" at bounding box center [135, 377] width 140 height 17
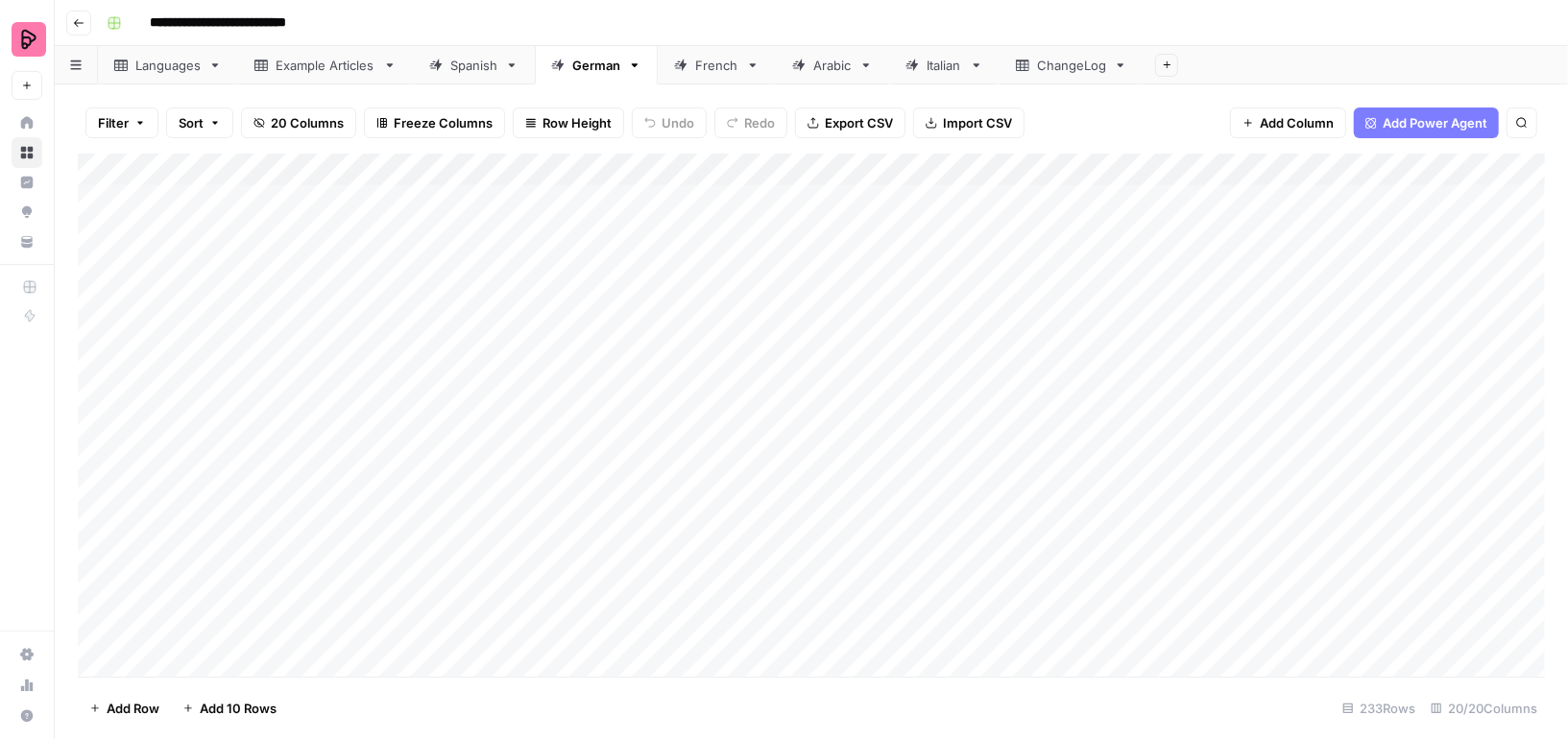
click at [471, 59] on div "Spanish" at bounding box center [473, 65] width 47 height 19
click at [738, 618] on div "Add Column" at bounding box center [810, 415] width 1467 height 523
click at [731, 617] on div "Add Column" at bounding box center [810, 415] width 1467 height 523
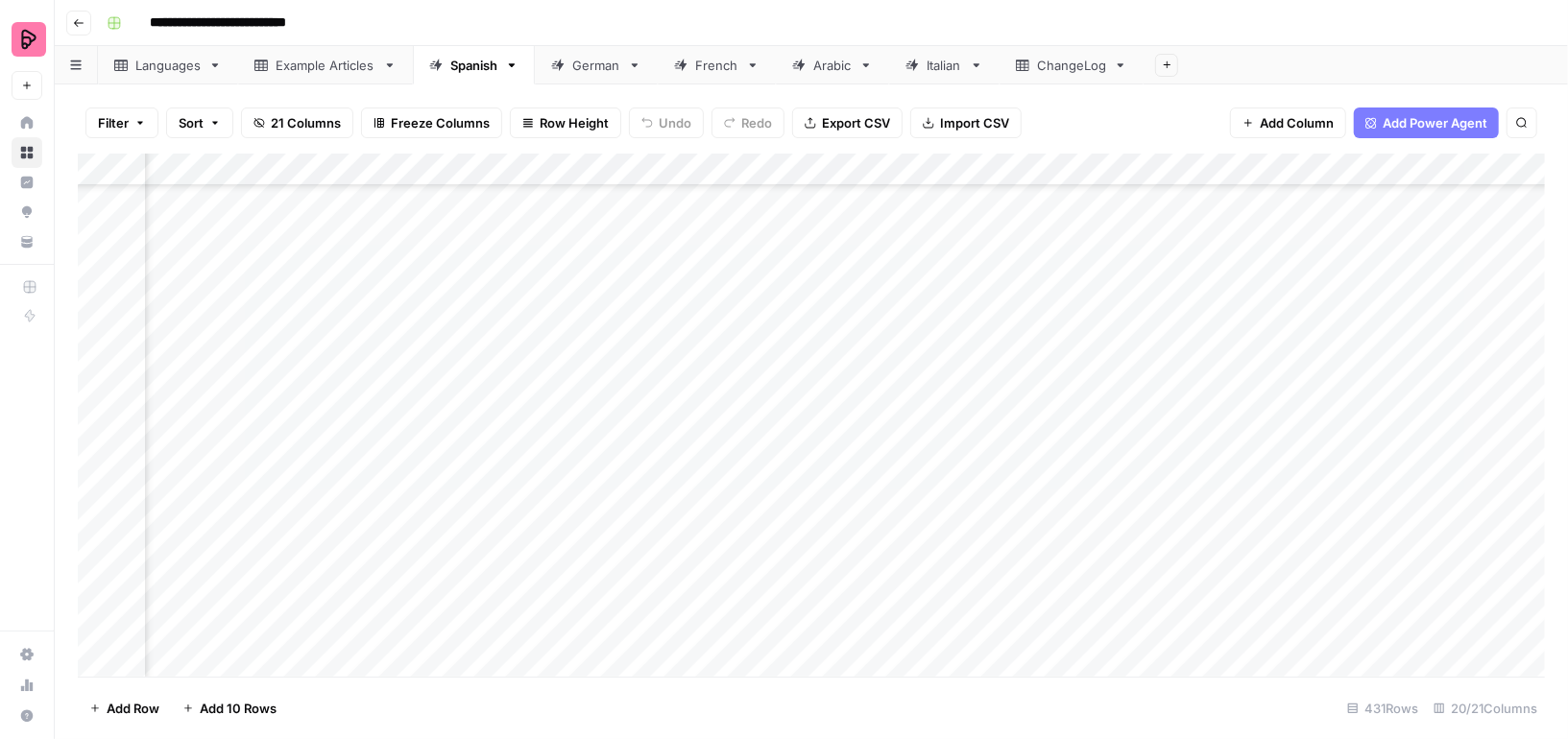
click at [646, 660] on div "Add Column" at bounding box center [810, 415] width 1467 height 523
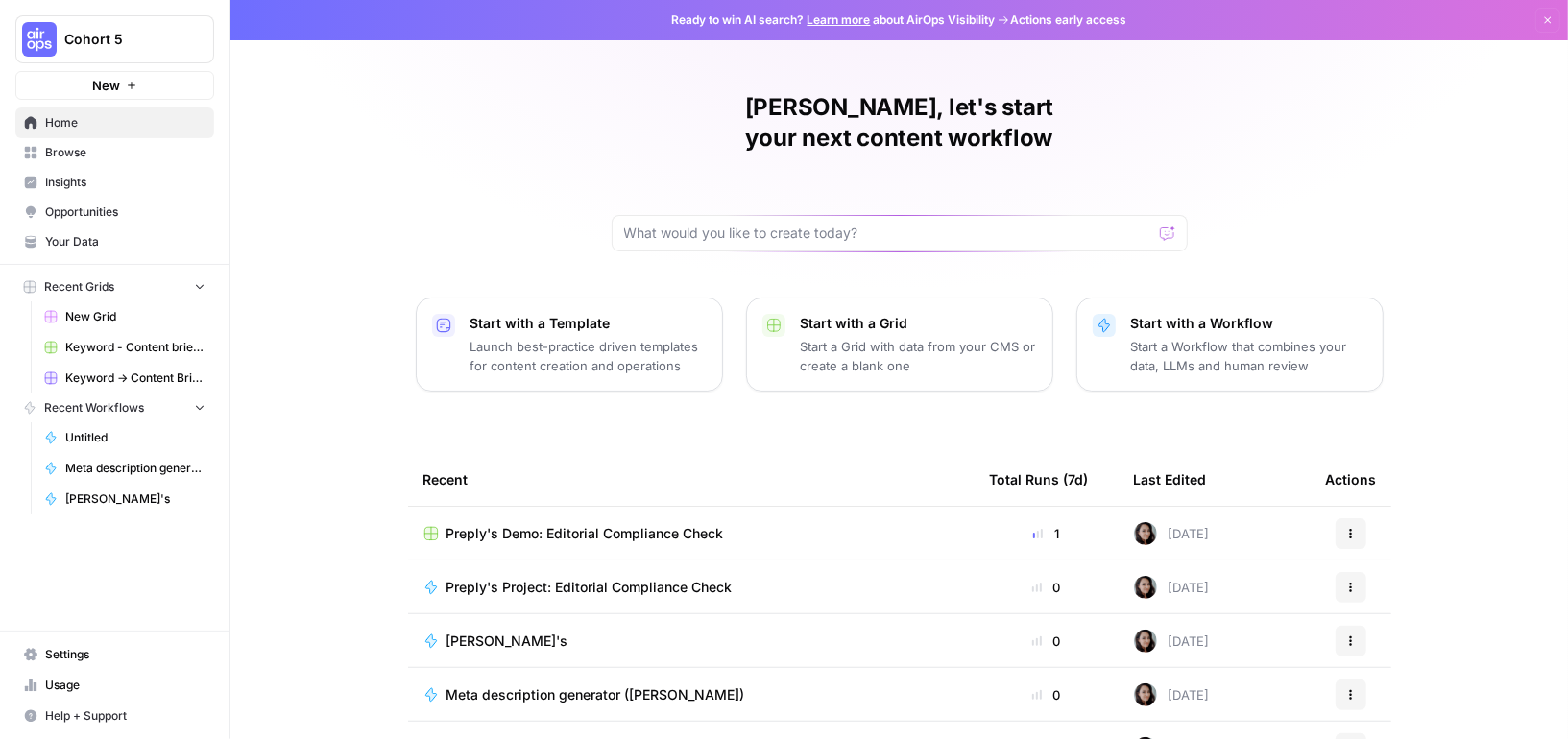
click at [83, 226] on link "Your Data" at bounding box center [114, 241] width 199 height 31
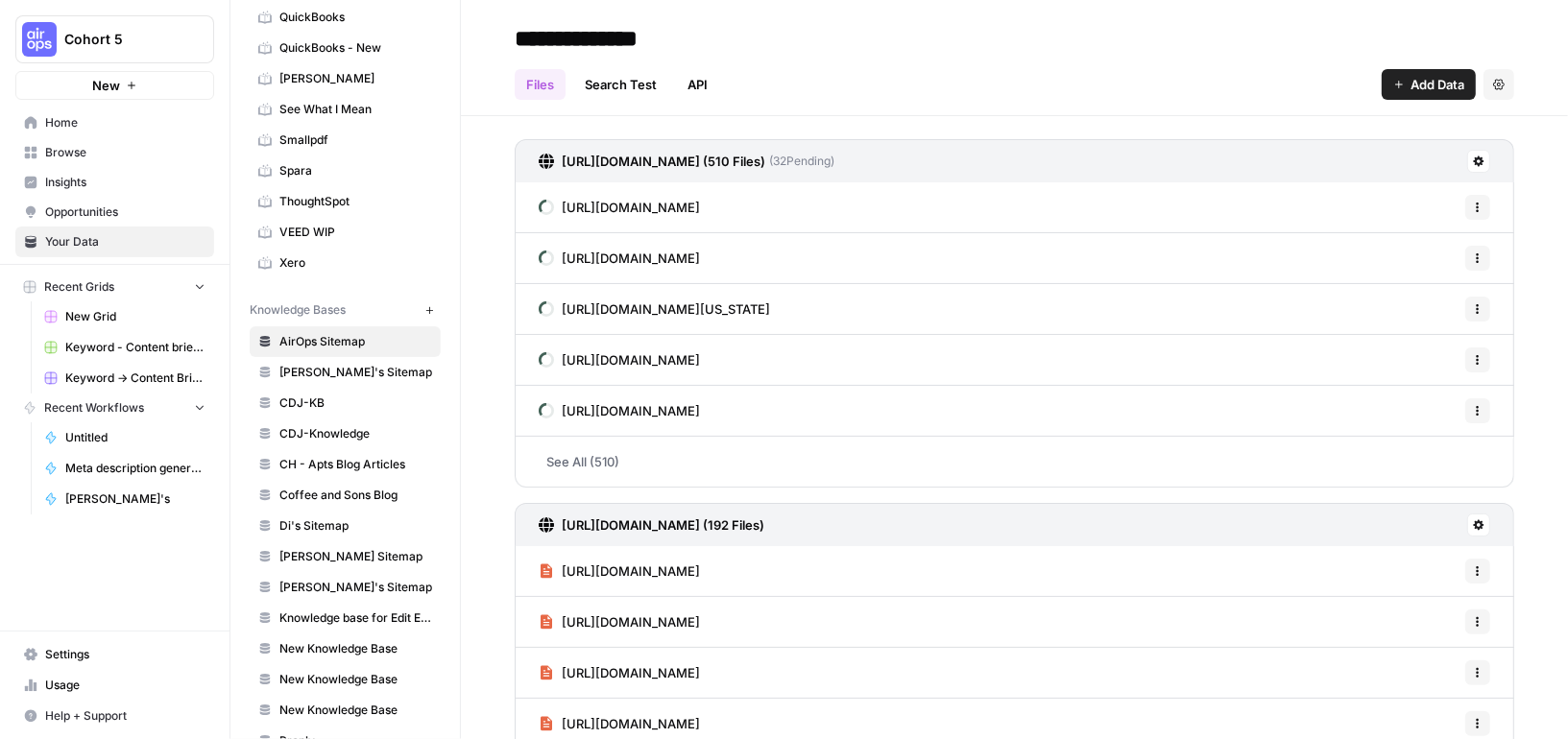
scroll to position [389, 0]
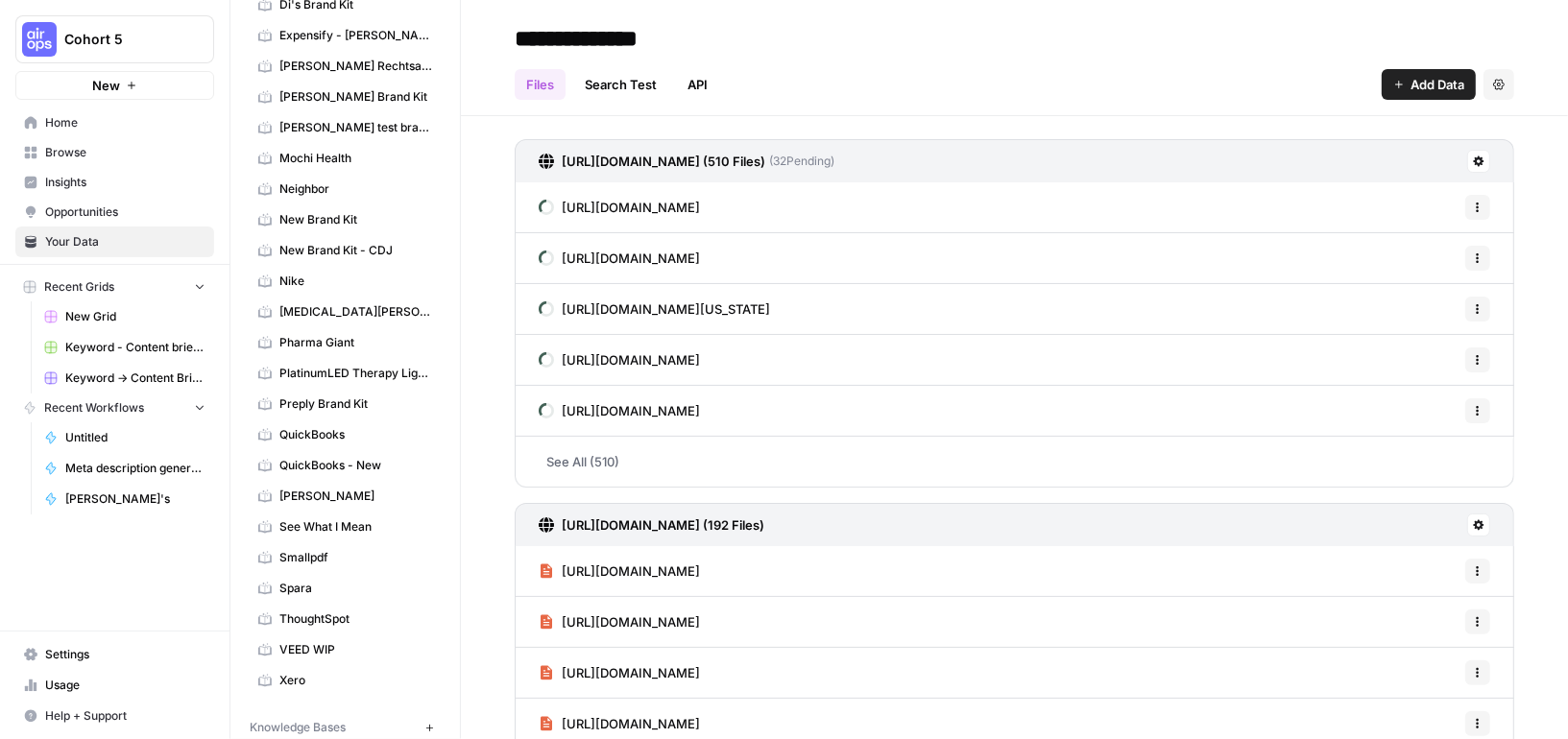
click at [313, 389] on link "Preply Brand Kit" at bounding box center [345, 404] width 191 height 31
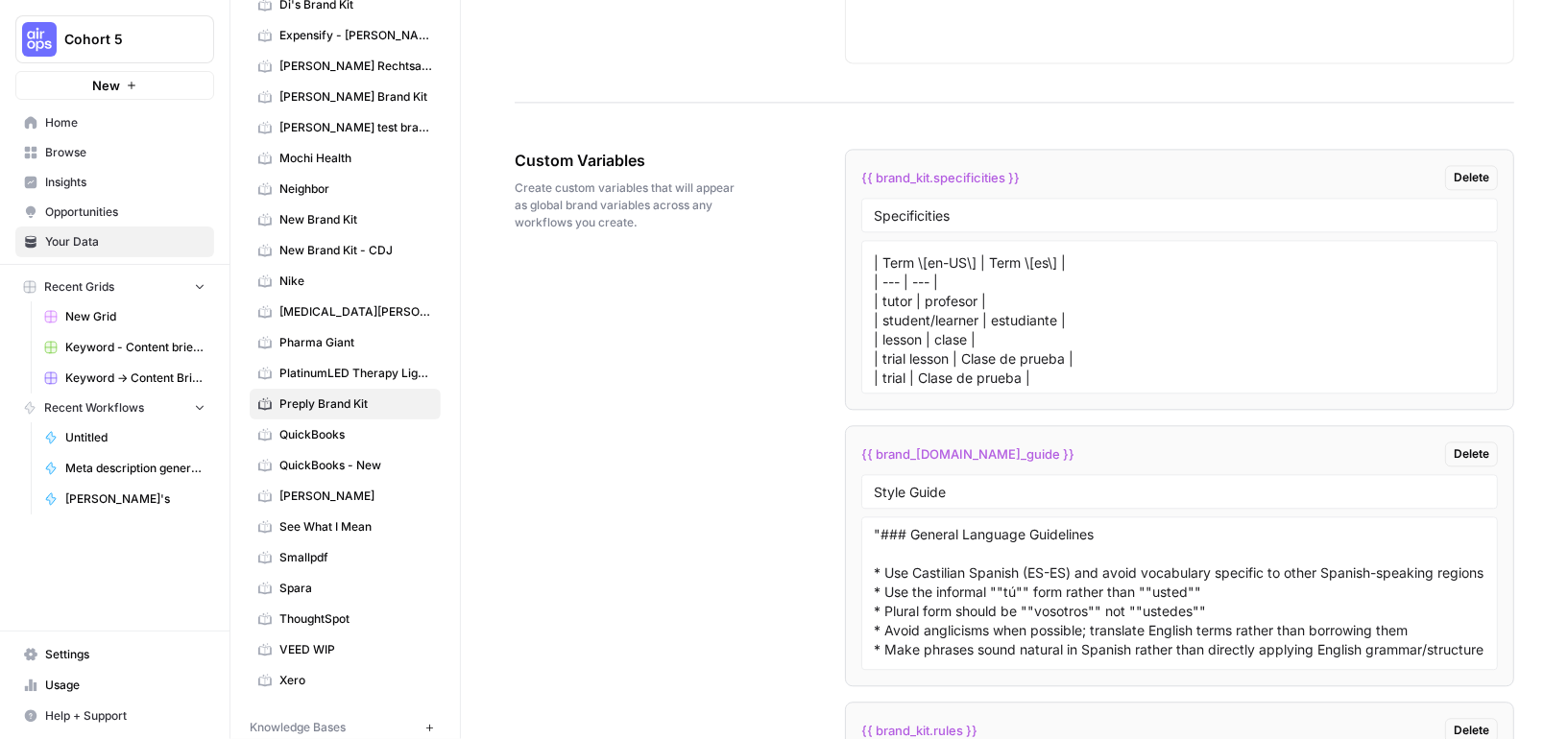
scroll to position [58, 0]
drag, startPoint x: 888, startPoint y: 276, endPoint x: 1112, endPoint y: 290, distance: 224.4
click at [1112, 290] on textarea ""### Make sure to use our key terminology broken down in the D column of this l…" at bounding box center [1180, 316] width 612 height 136
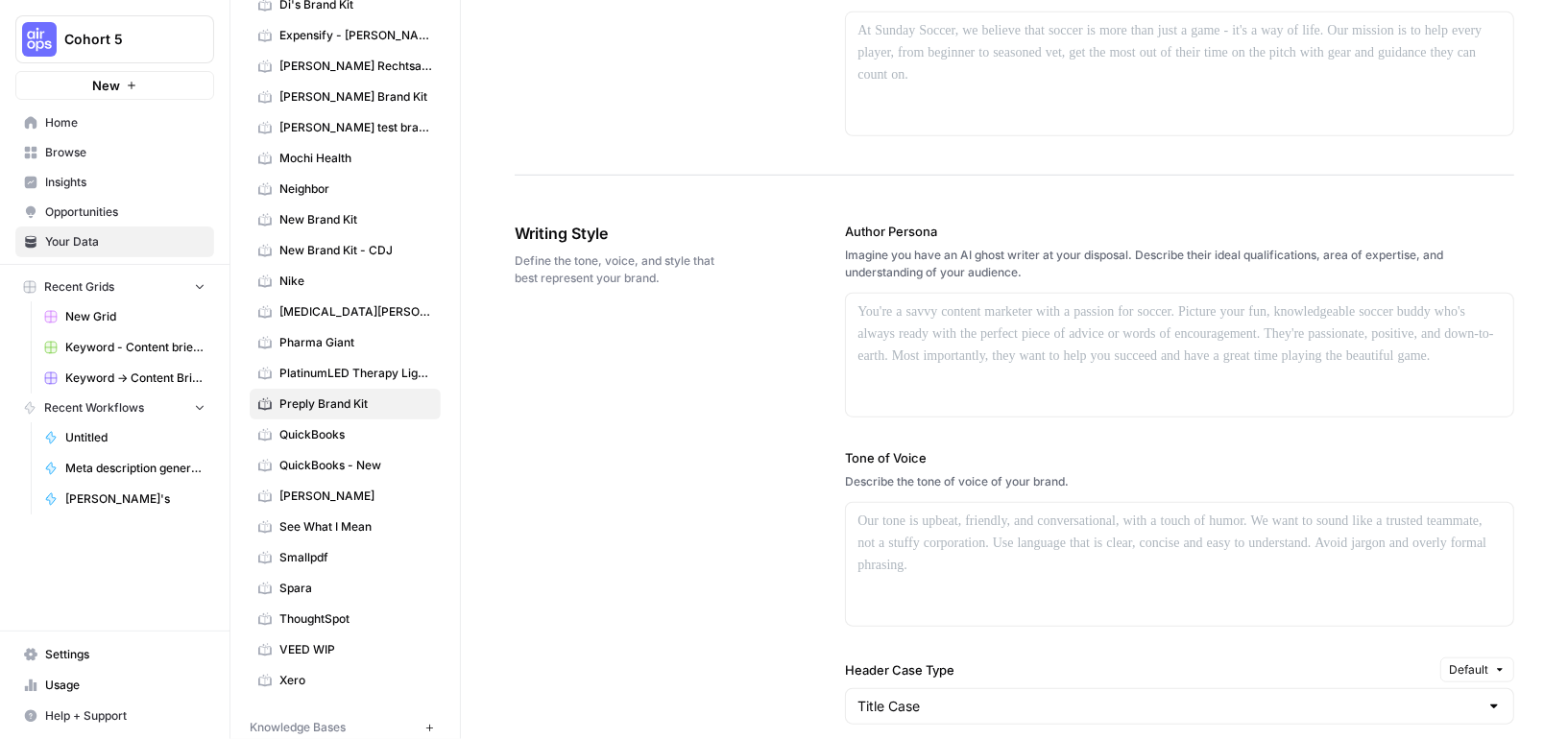
scroll to position [644, 0]
